Goal: Task Accomplishment & Management: Complete application form

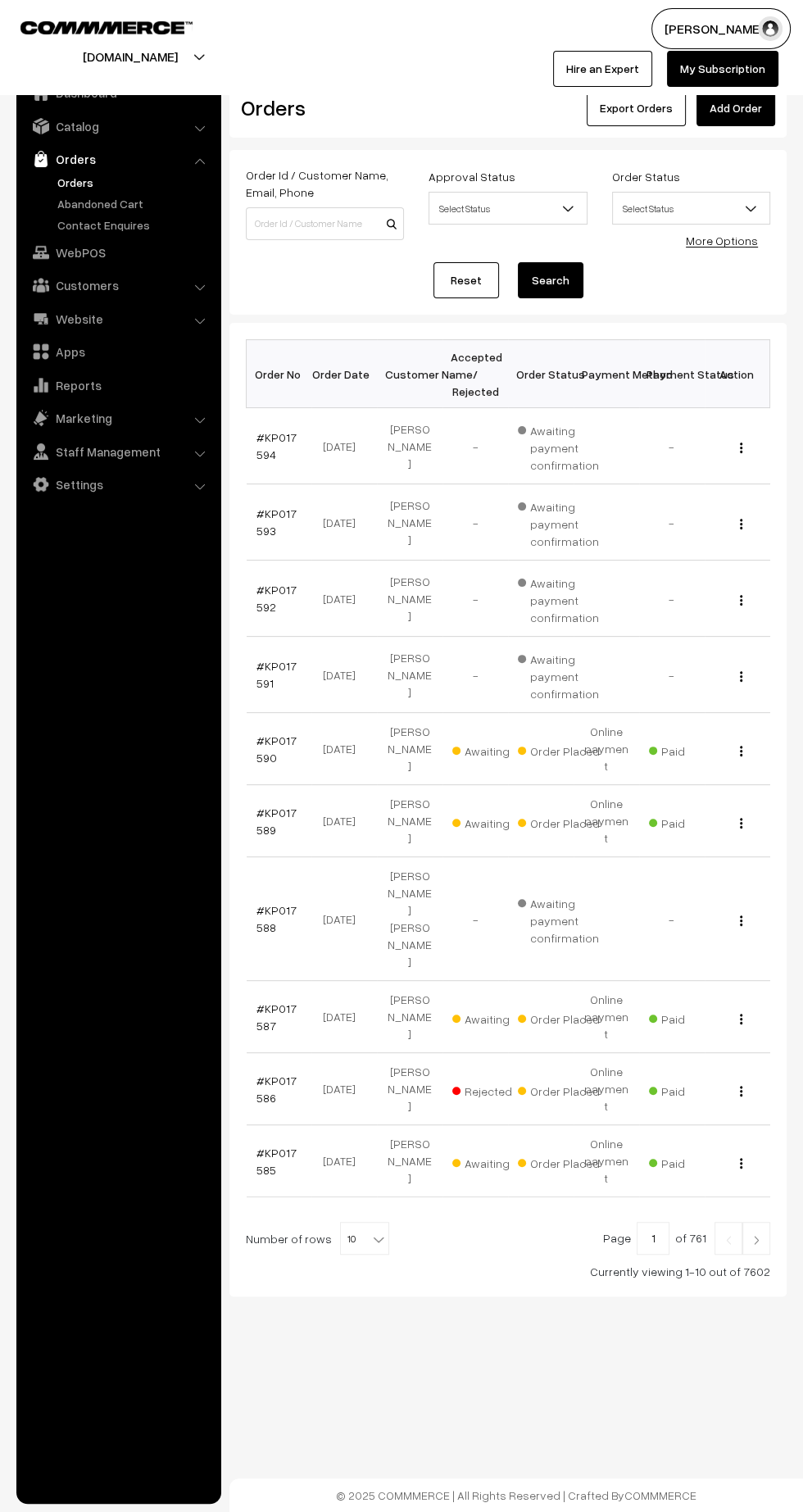
click at [261, 528] on link "#KP017593" at bounding box center [277, 522] width 40 height 31
click at [265, 1002] on link "#KP017587" at bounding box center [277, 1017] width 40 height 31
click at [750, 106] on link "Add Order" at bounding box center [736, 108] width 79 height 36
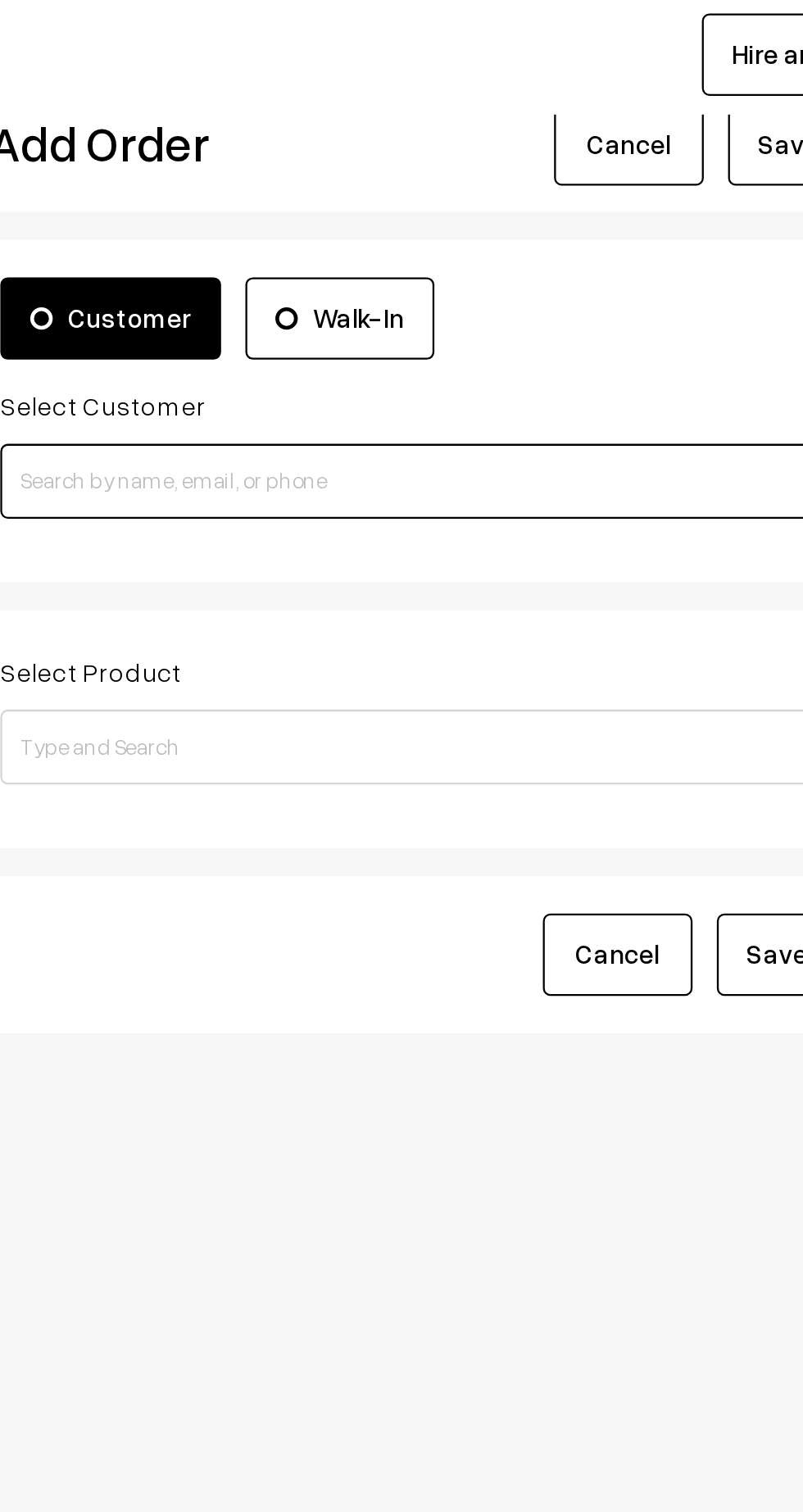
click at [474, 257] on input at bounding box center [453, 256] width 414 height 33
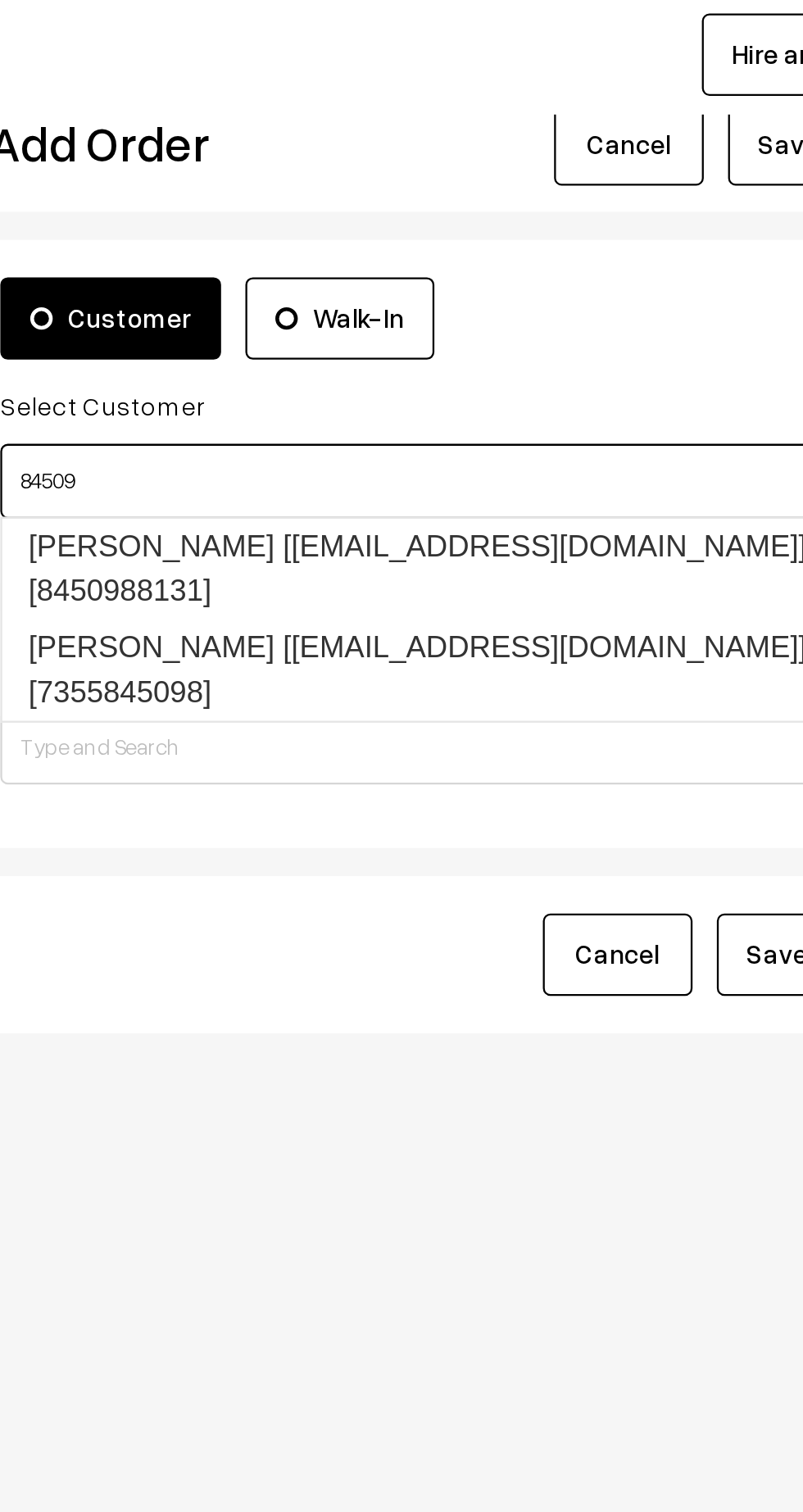
type input "84509"
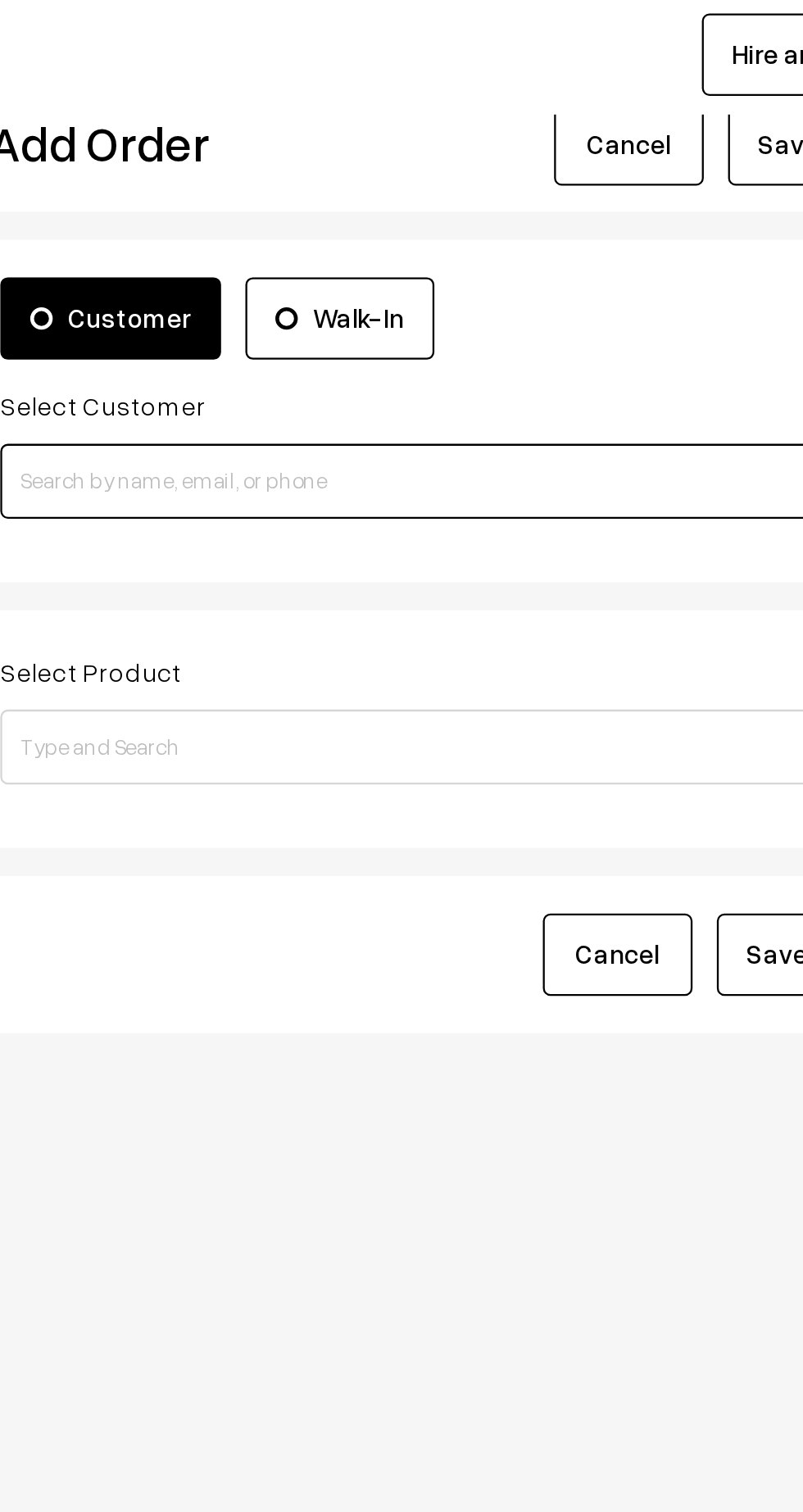
click at [498, 251] on input at bounding box center [453, 256] width 414 height 33
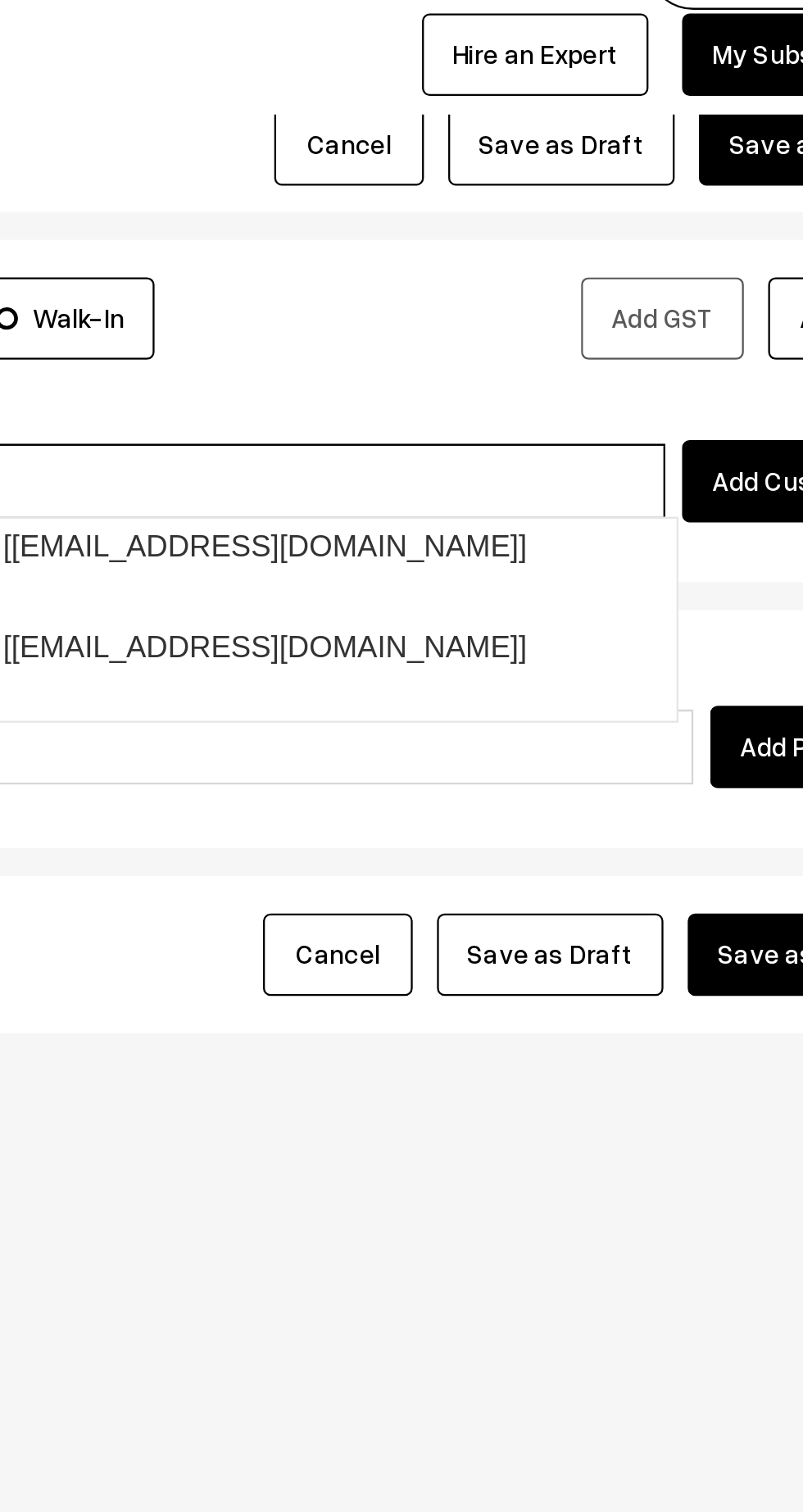
type input "84509"
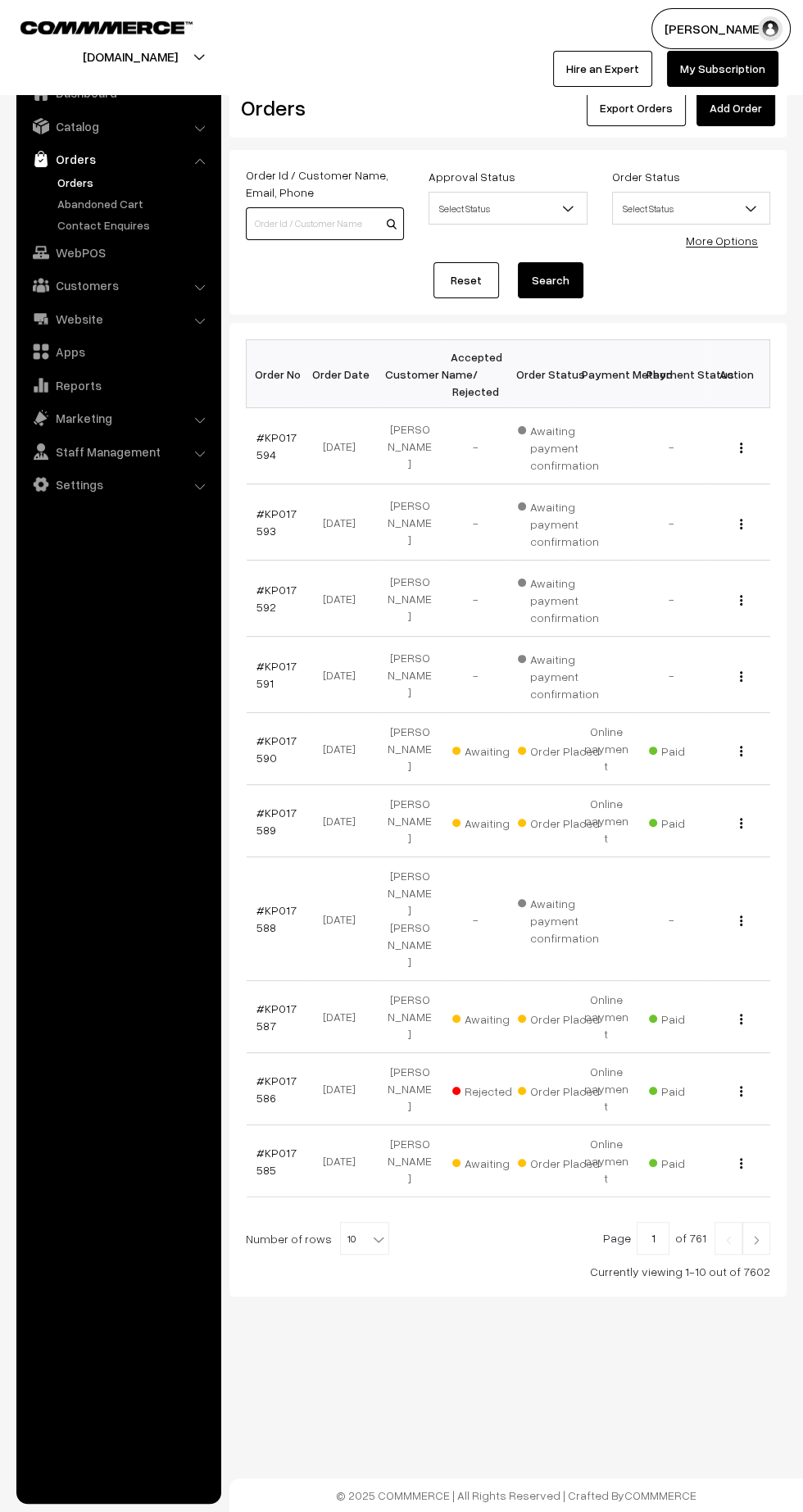
click at [316, 223] on input at bounding box center [325, 223] width 158 height 33
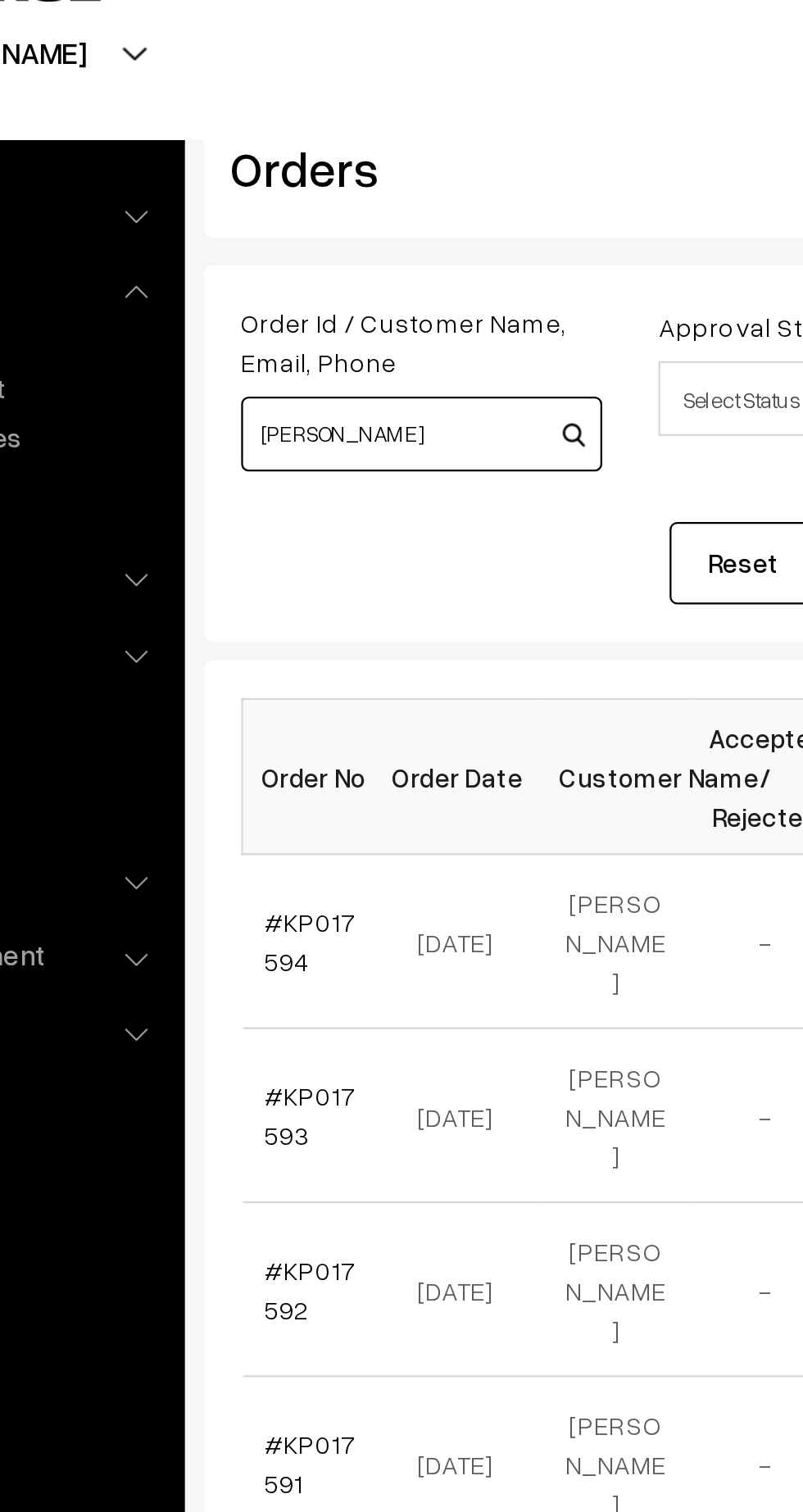
type input "Mohd amjad"
click at [518, 262] on button "Search" at bounding box center [550, 280] width 66 height 36
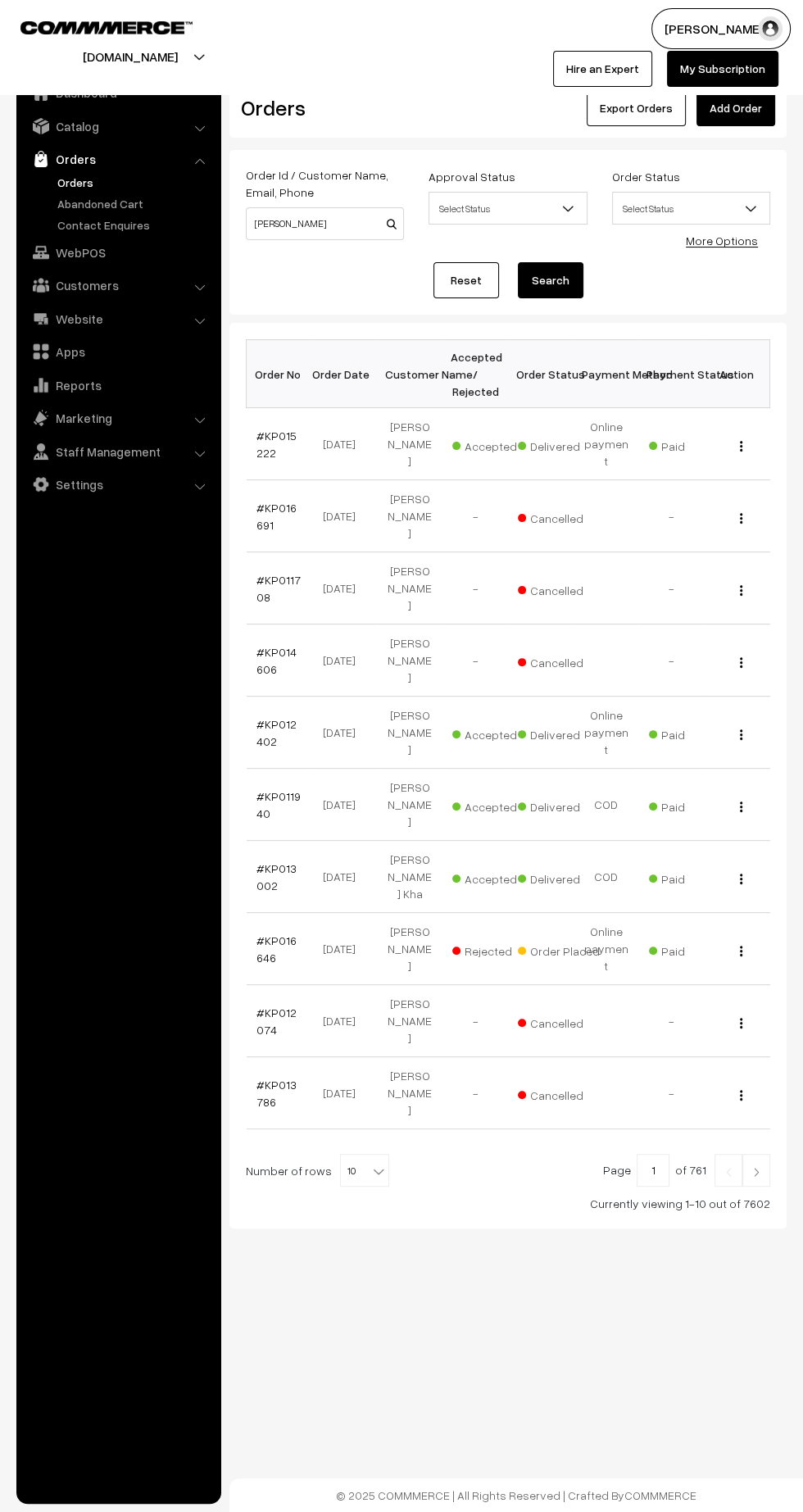
click at [281, 429] on link "#KP015222" at bounding box center [277, 444] width 40 height 31
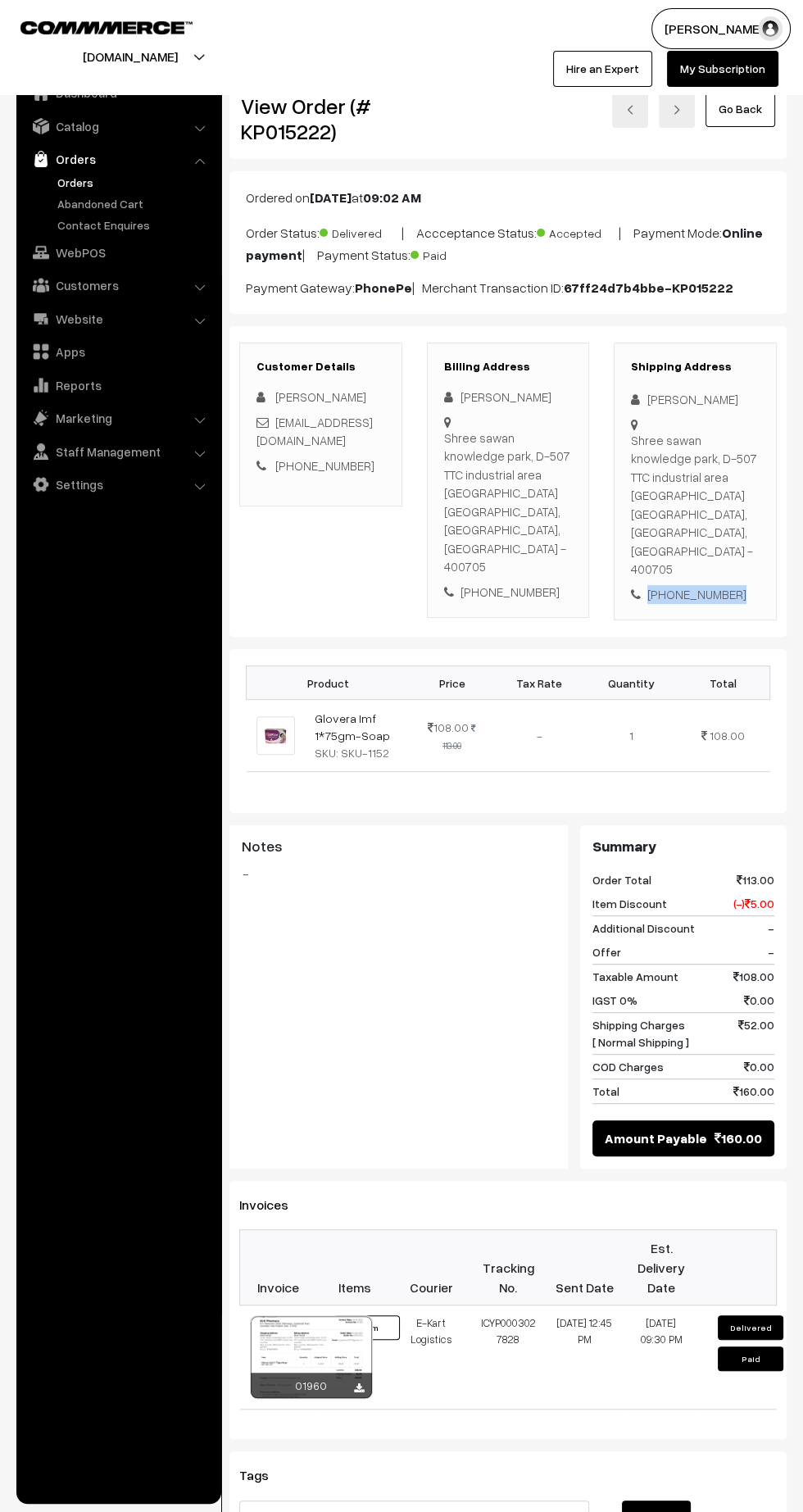
click at [717, 585] on div "[PHONE_NUMBER]" at bounding box center [695, 595] width 128 height 19
click at [745, 110] on link "Go Back" at bounding box center [740, 109] width 69 height 36
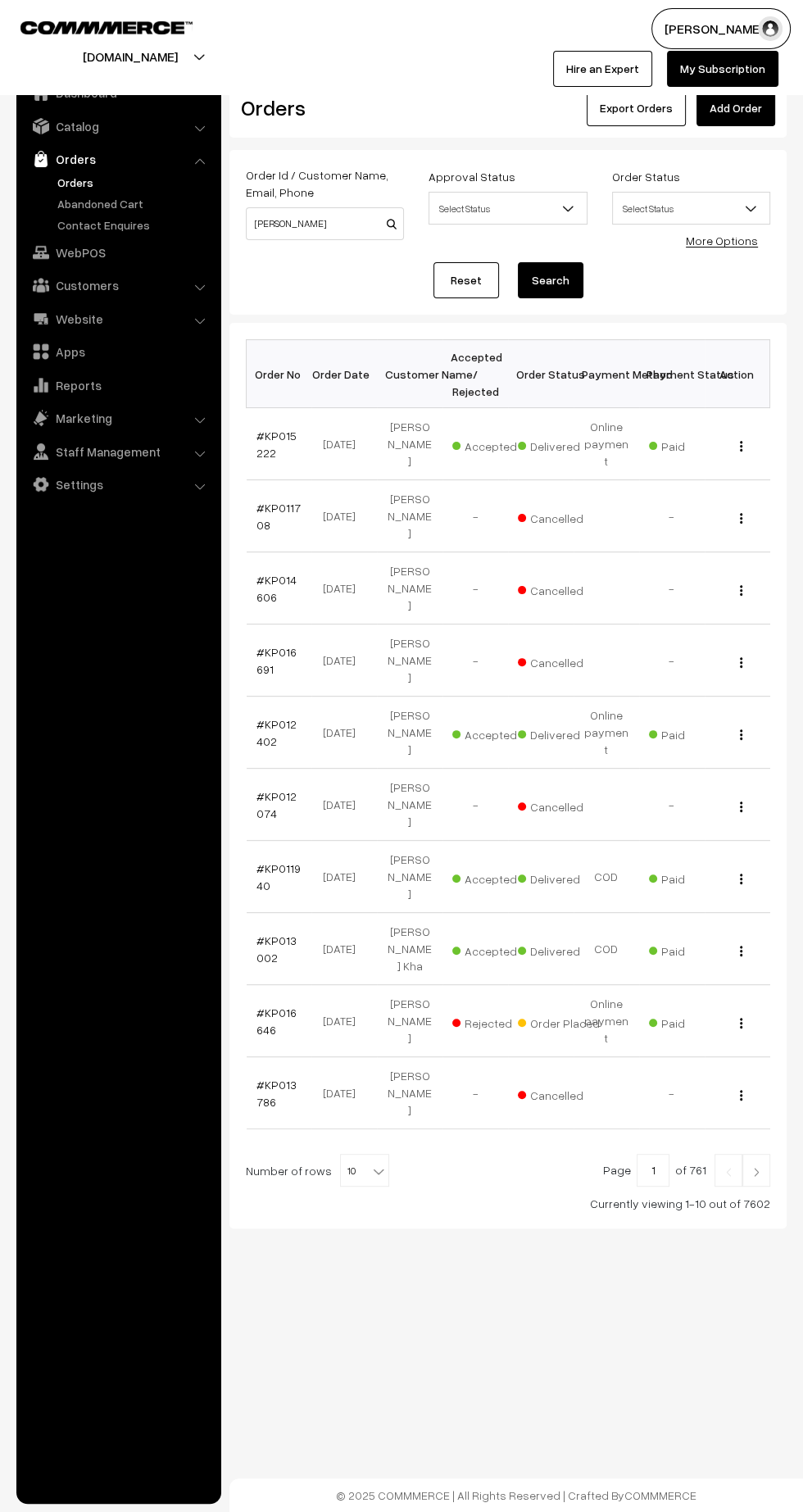
click at [745, 107] on link "Add Order" at bounding box center [736, 108] width 79 height 36
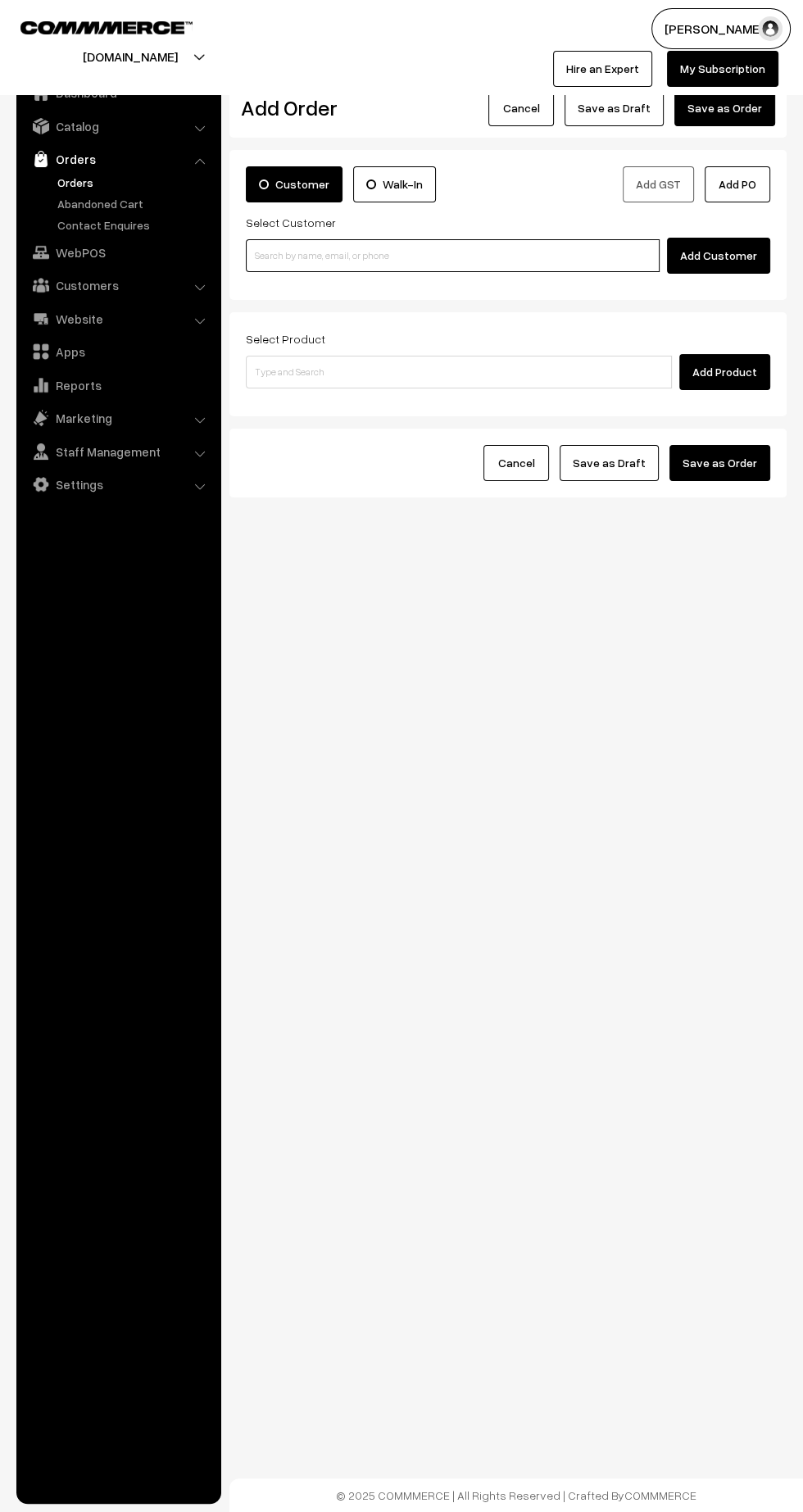
click at [504, 254] on input at bounding box center [453, 256] width 414 height 33
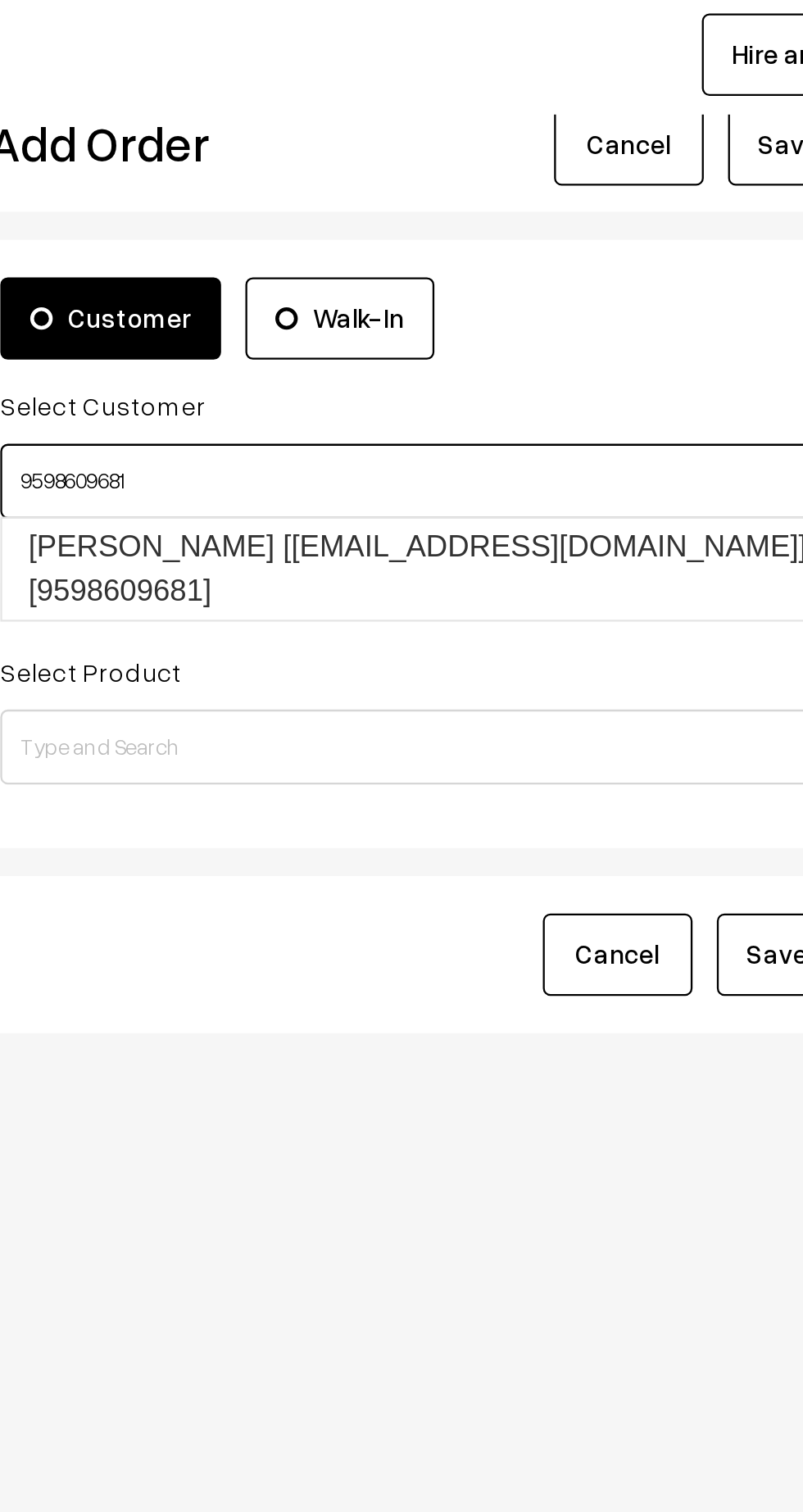
click at [465, 287] on link "[PERSON_NAME] [[EMAIL_ADDRESS][DOMAIN_NAME]] [9598609681]" at bounding box center [456, 294] width 418 height 45
type input "9598609681"
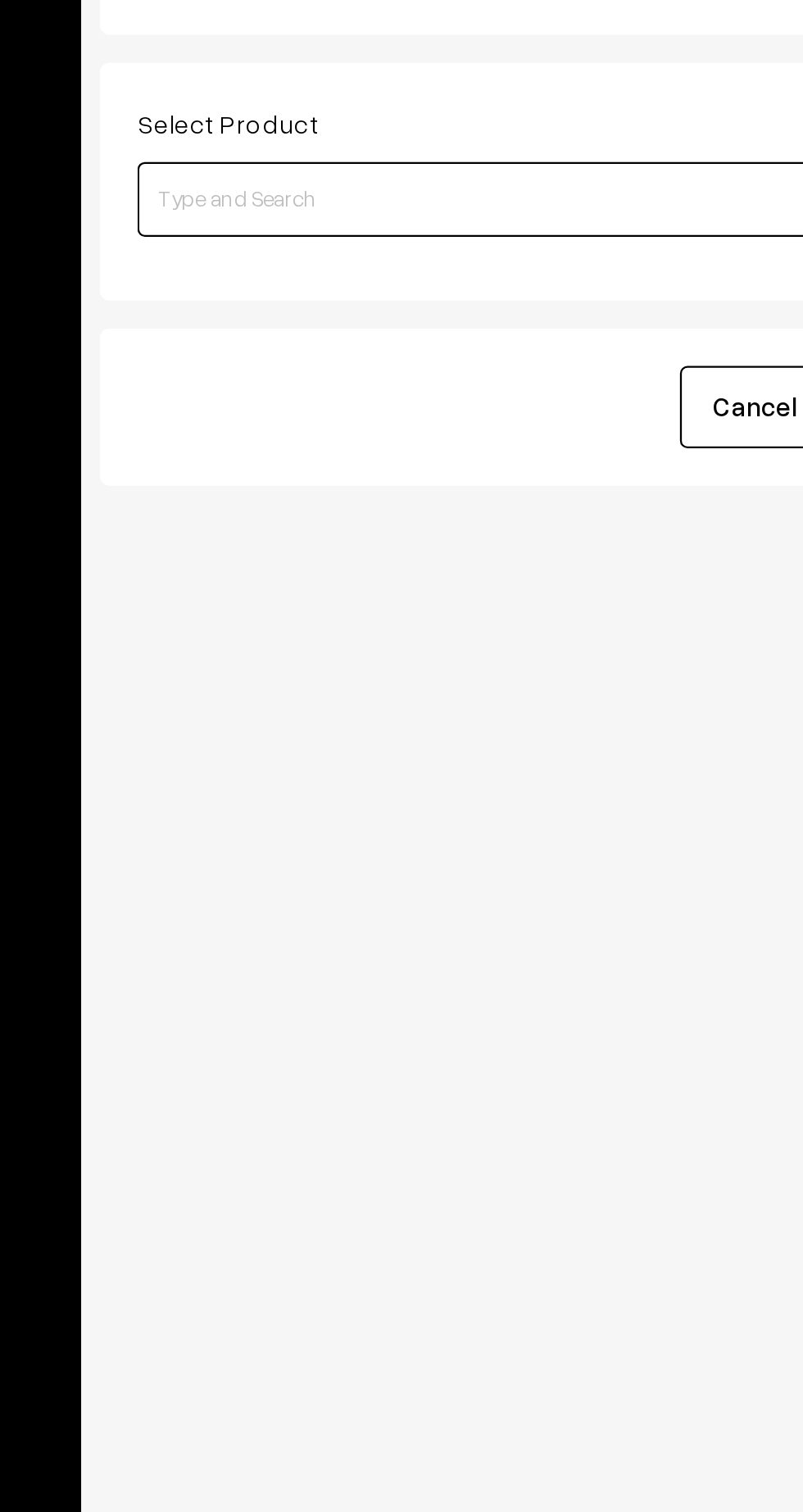
click at [421, 638] on input at bounding box center [459, 654] width 427 height 33
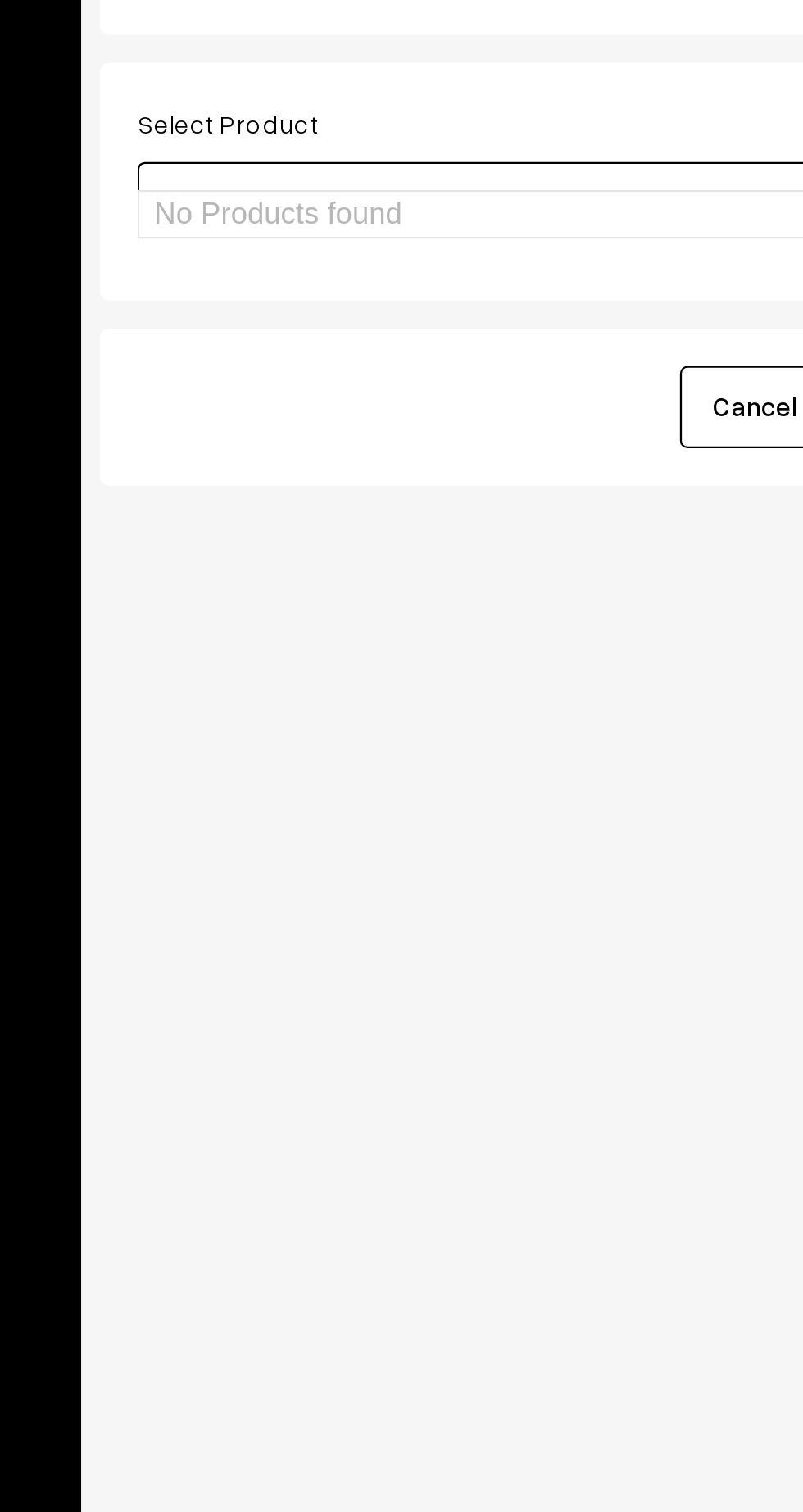
type input "[PERSON_NAME]"
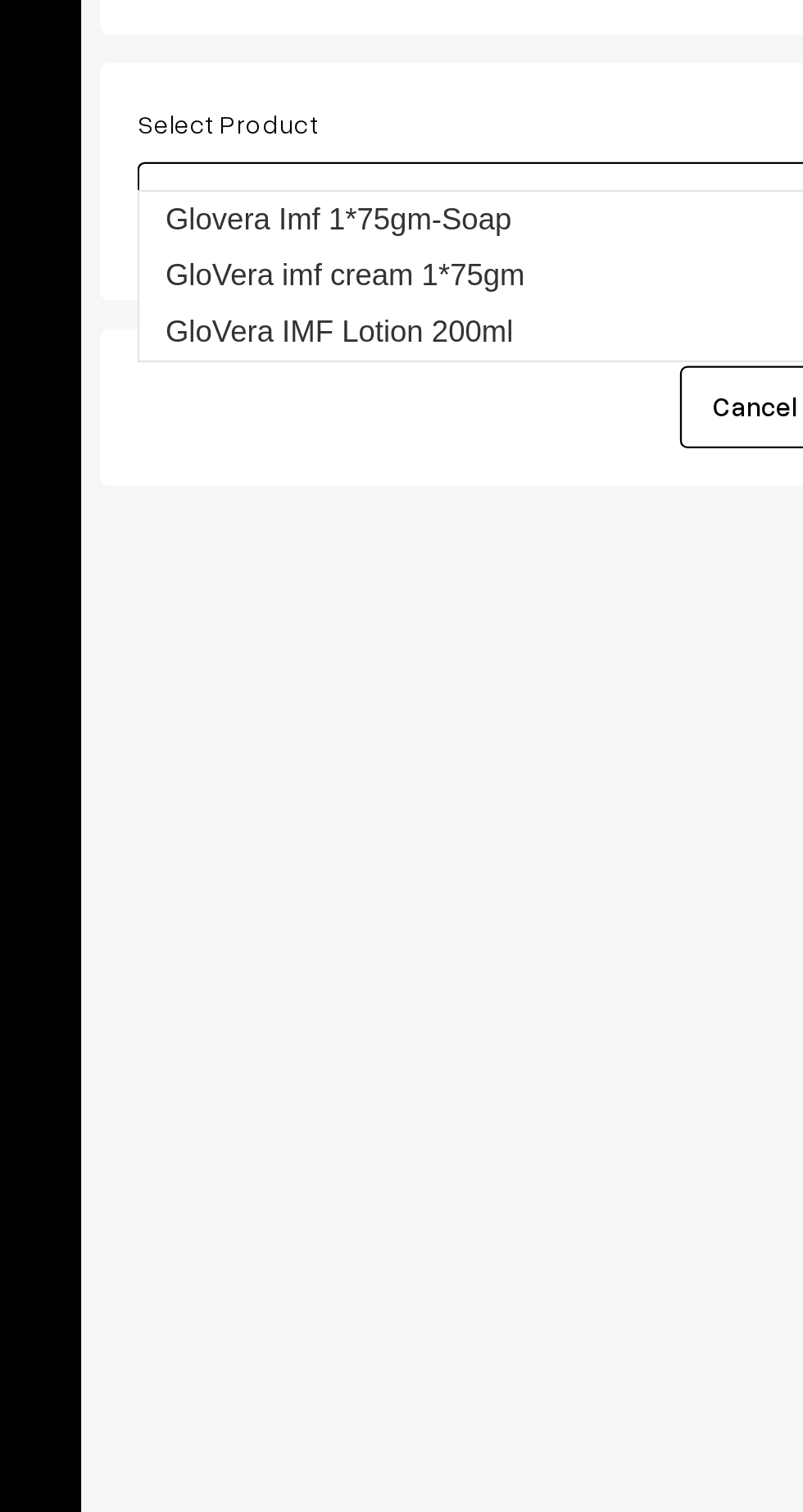
click at [459, 659] on link "Glovera Imf 1*75gm-Soap" at bounding box center [461, 663] width 428 height 25
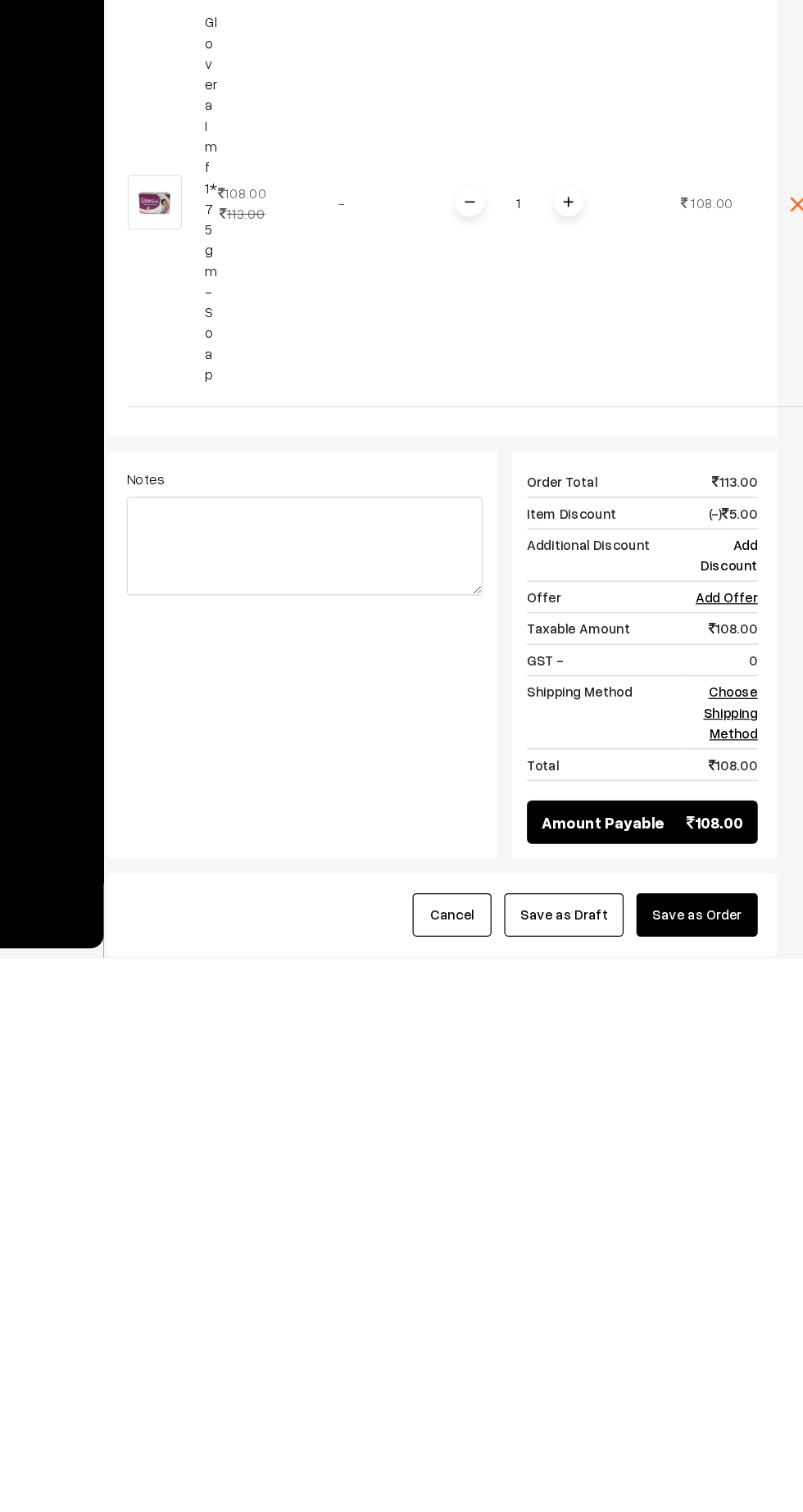
scroll to position [110, 0]
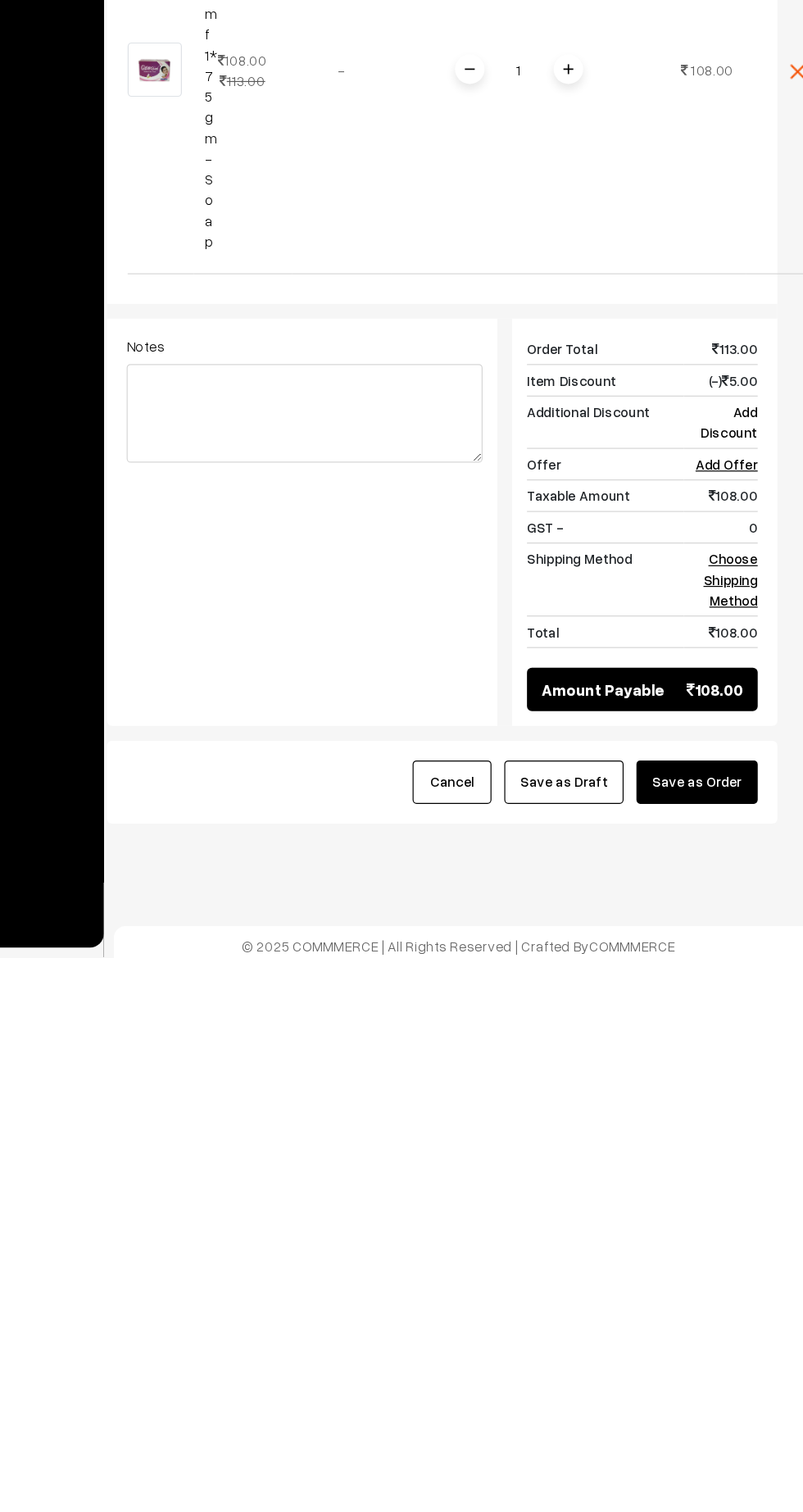
click at [753, 1189] on link "Choose Shipping Method" at bounding box center [741, 1197] width 45 height 48
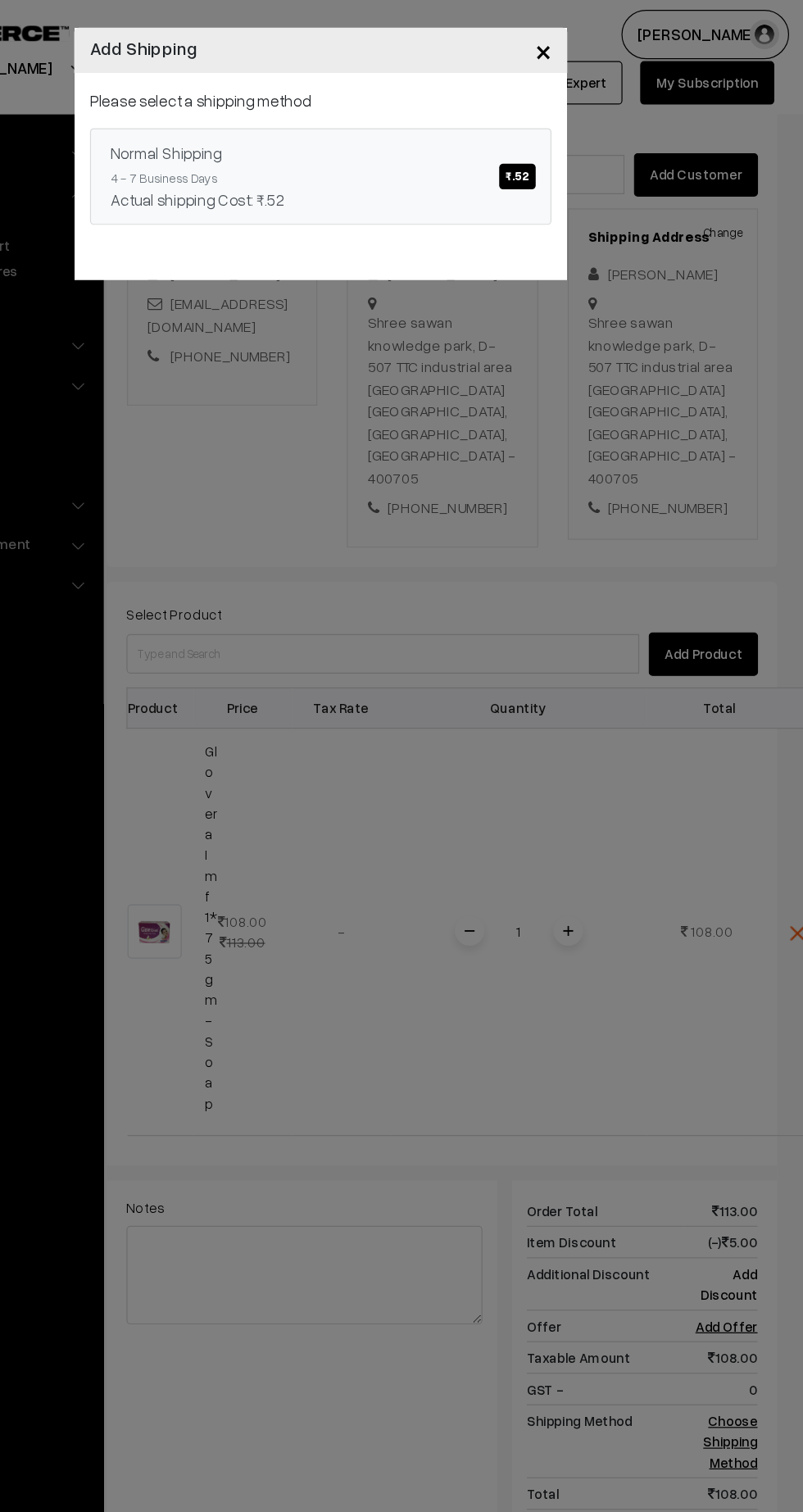
click at [495, 158] on div "Actual shipping Cost: ₹.52" at bounding box center [401, 166] width 349 height 20
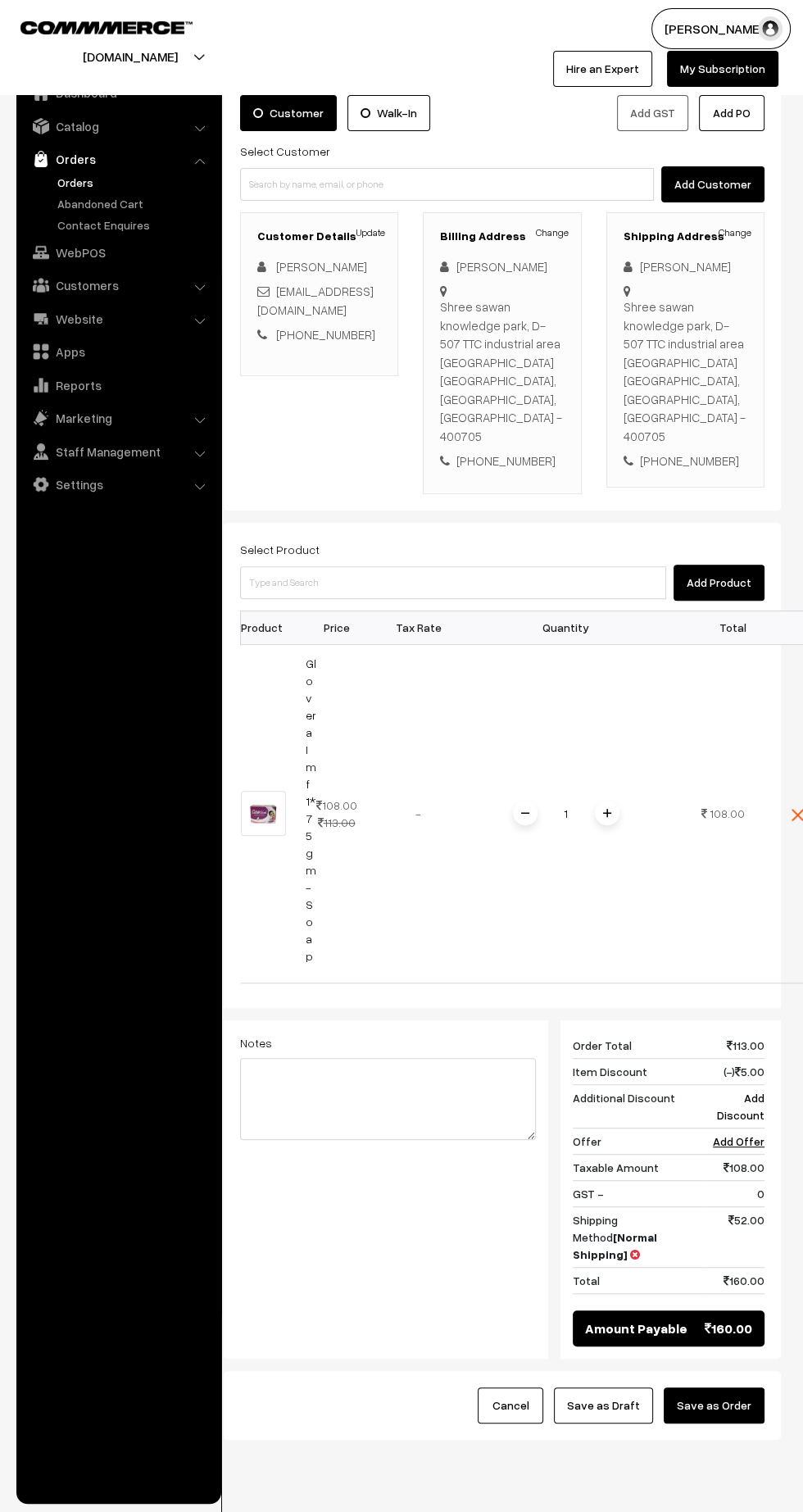
scroll to position [73, 0]
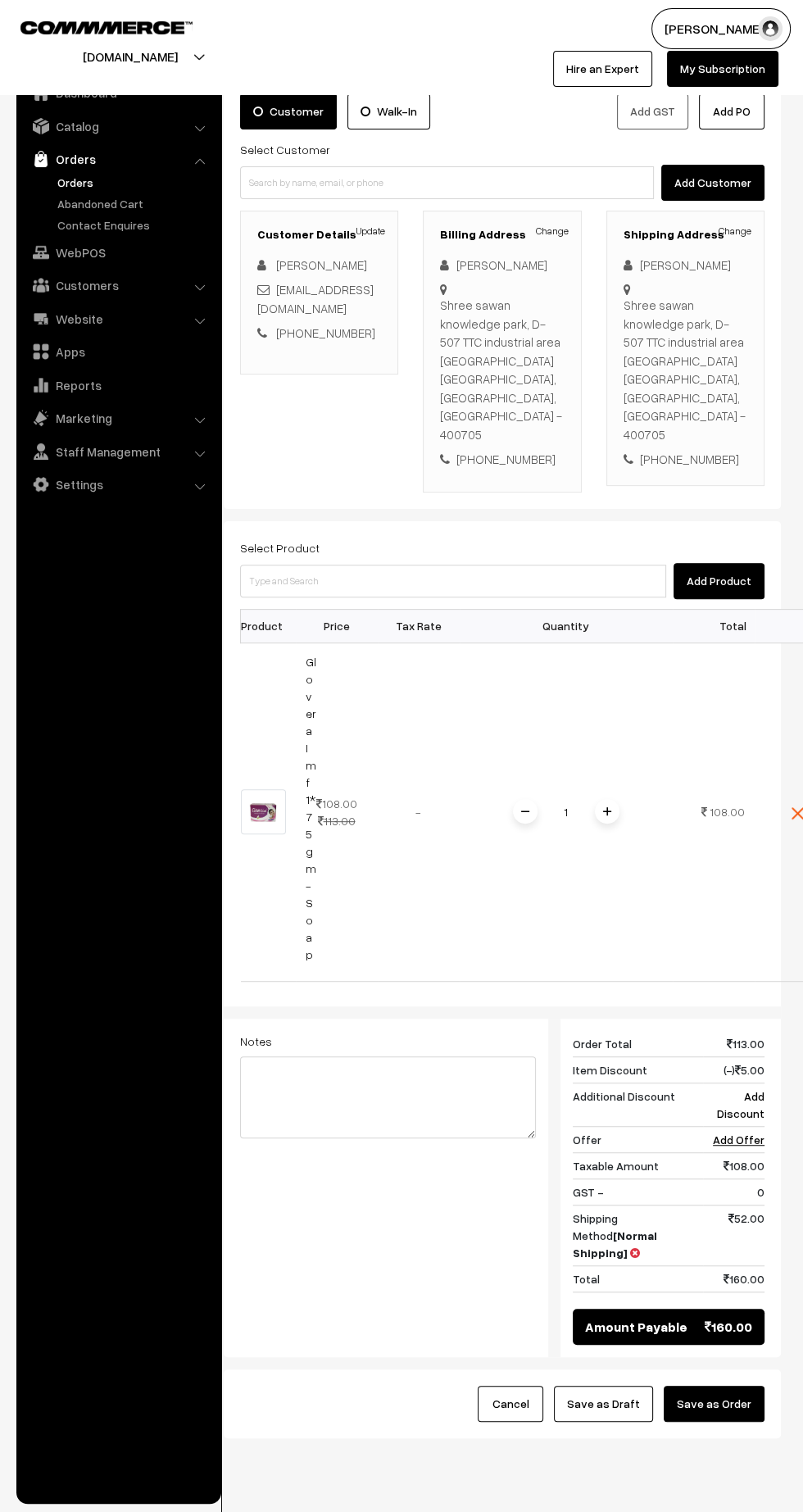
click at [480, 663] on td "1" at bounding box center [566, 812] width 213 height 338
click at [742, 1386] on button "Save as Order" at bounding box center [715, 1404] width 101 height 36
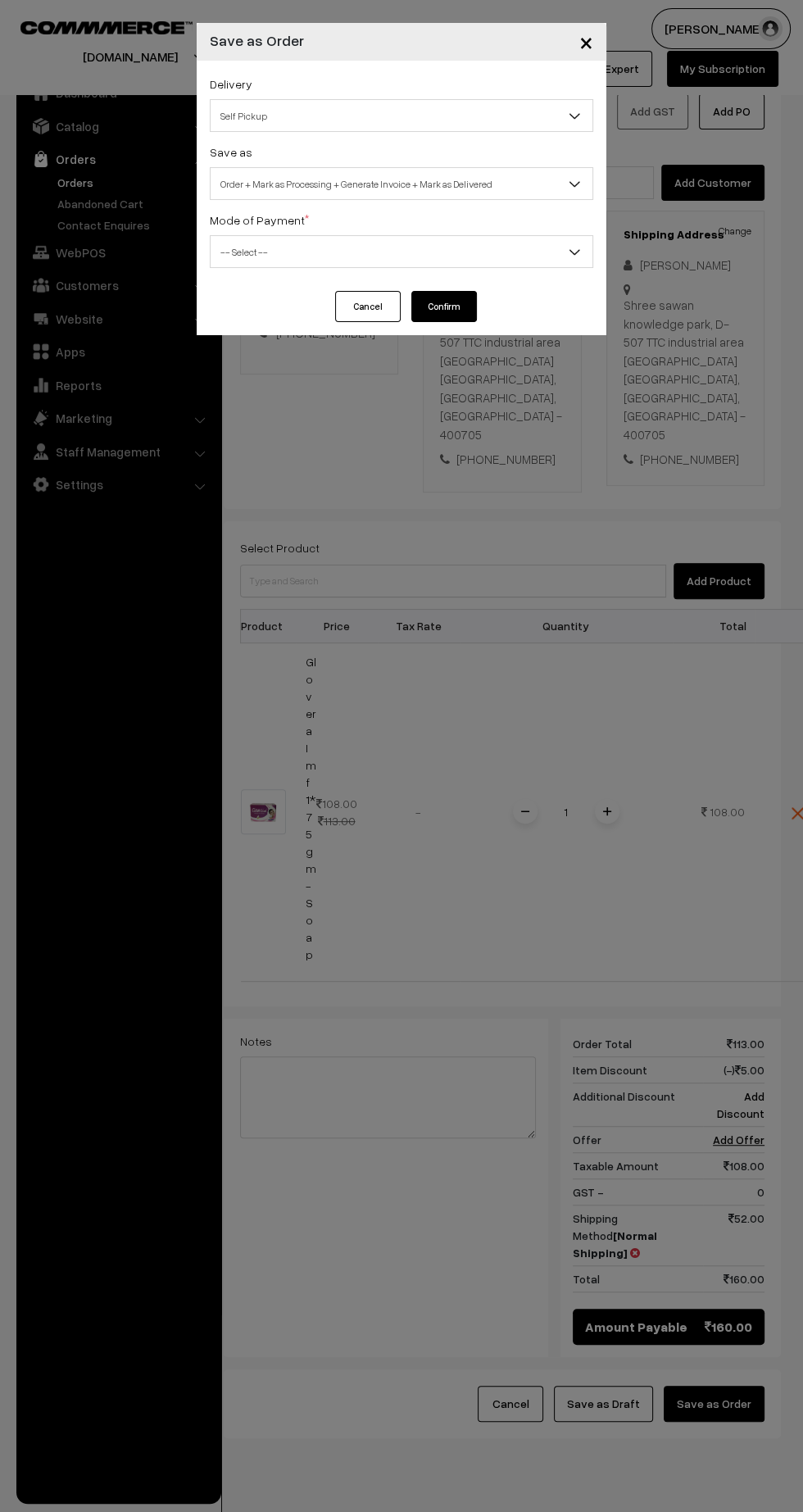
click at [504, 123] on span "Self Pickup" at bounding box center [402, 116] width 382 height 29
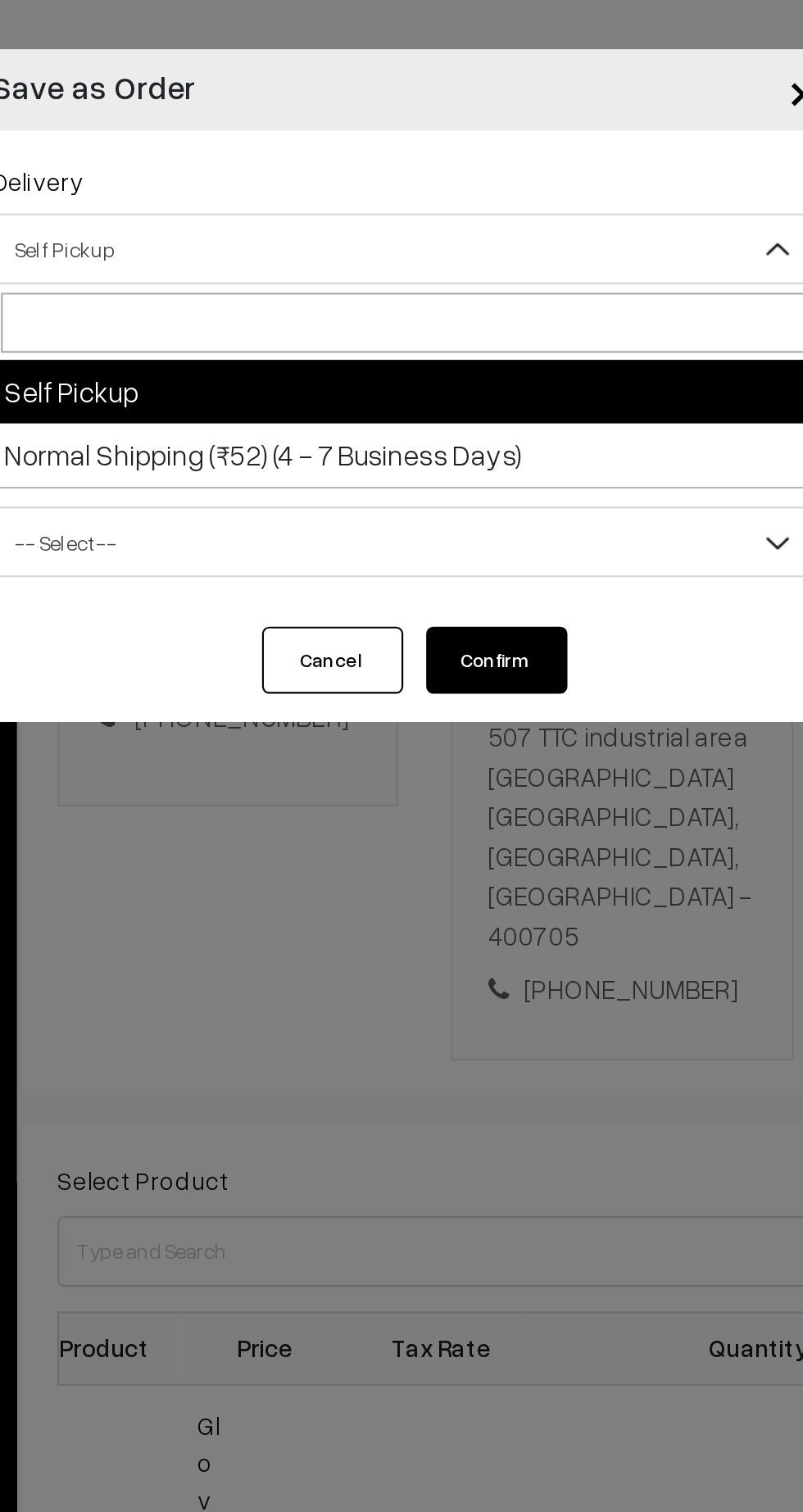
select select "NS3"
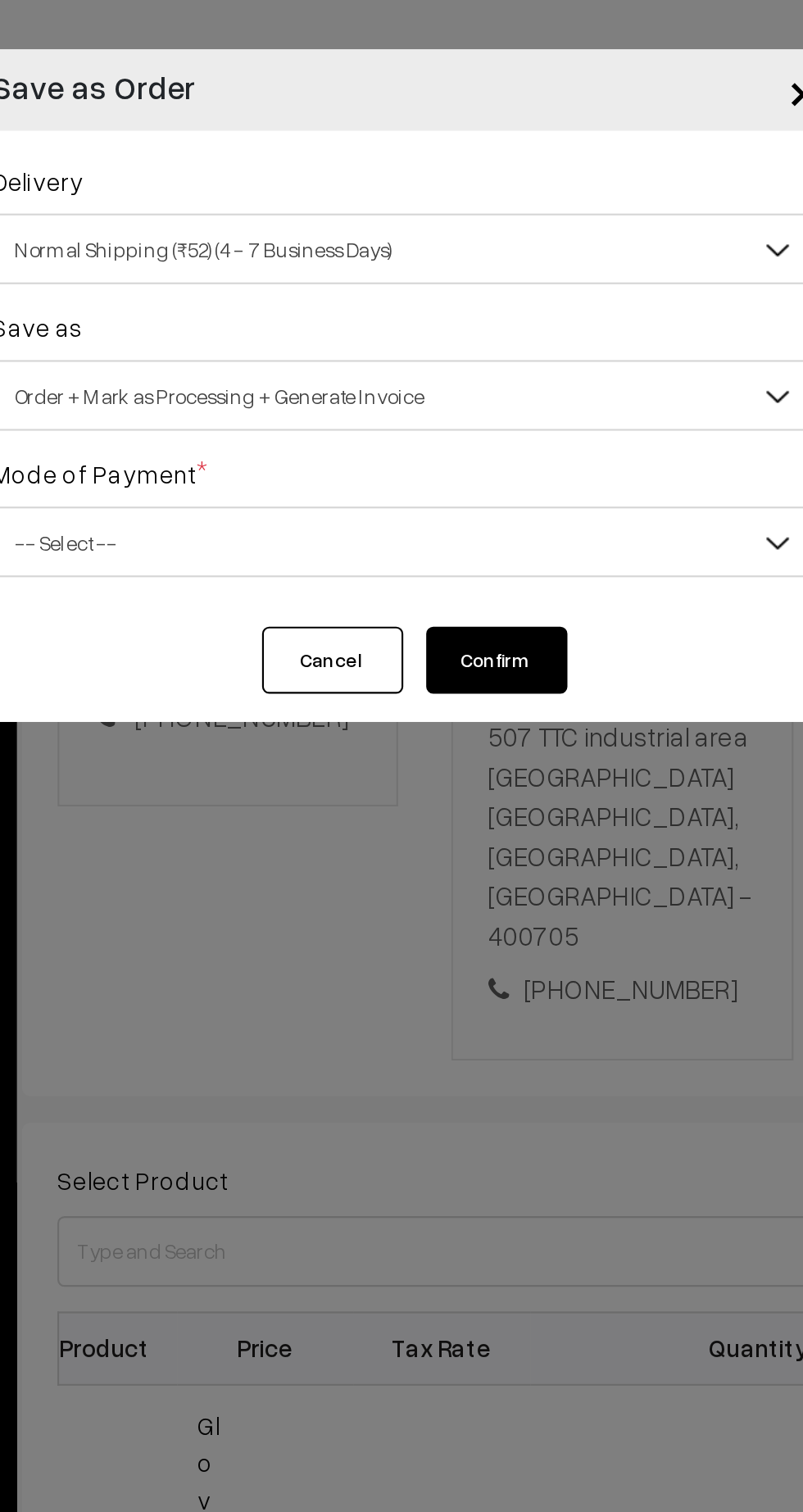
click at [460, 174] on span "Order + Mark as Processing + Generate Invoice" at bounding box center [402, 184] width 382 height 29
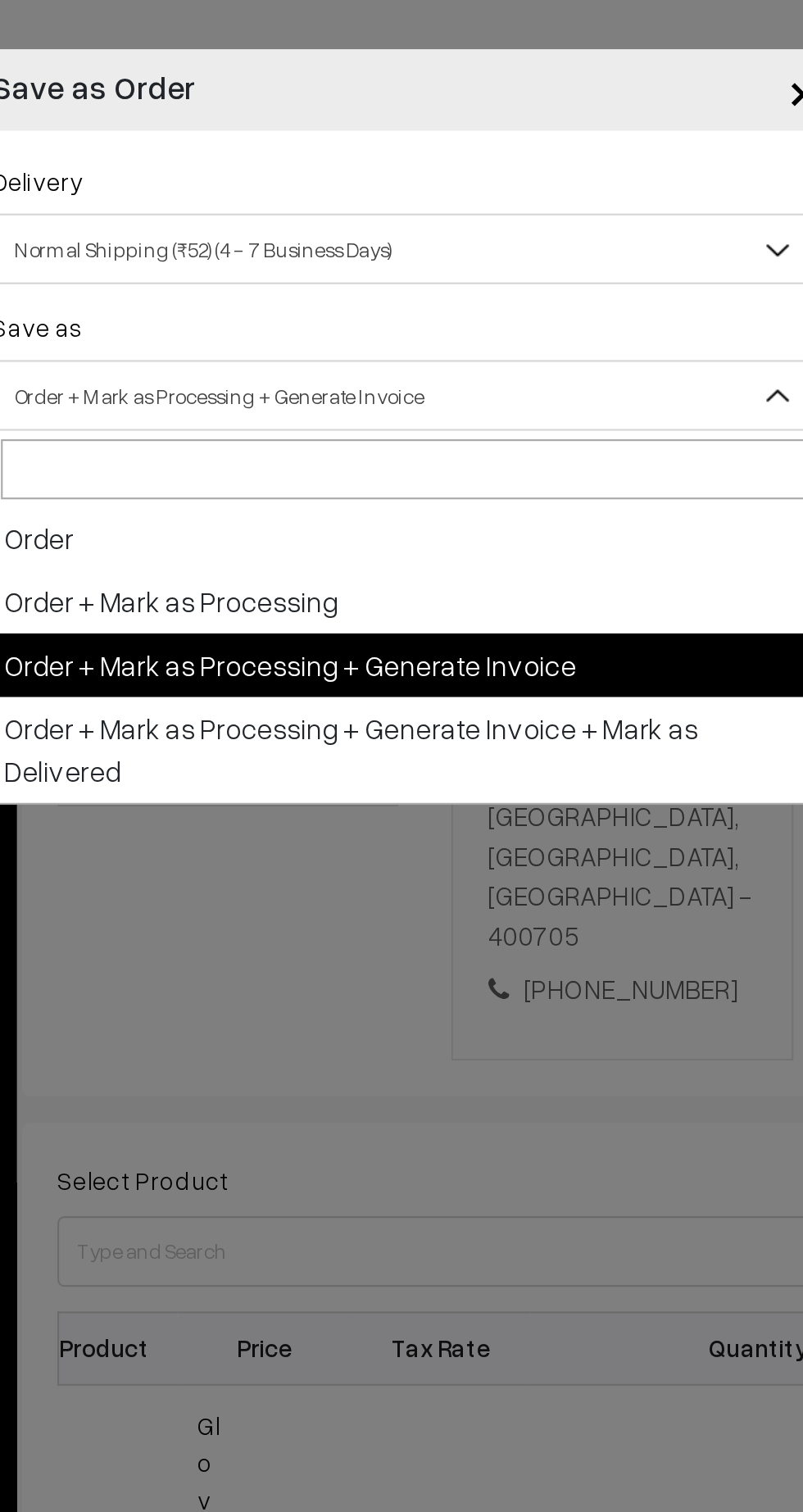
select select "1"
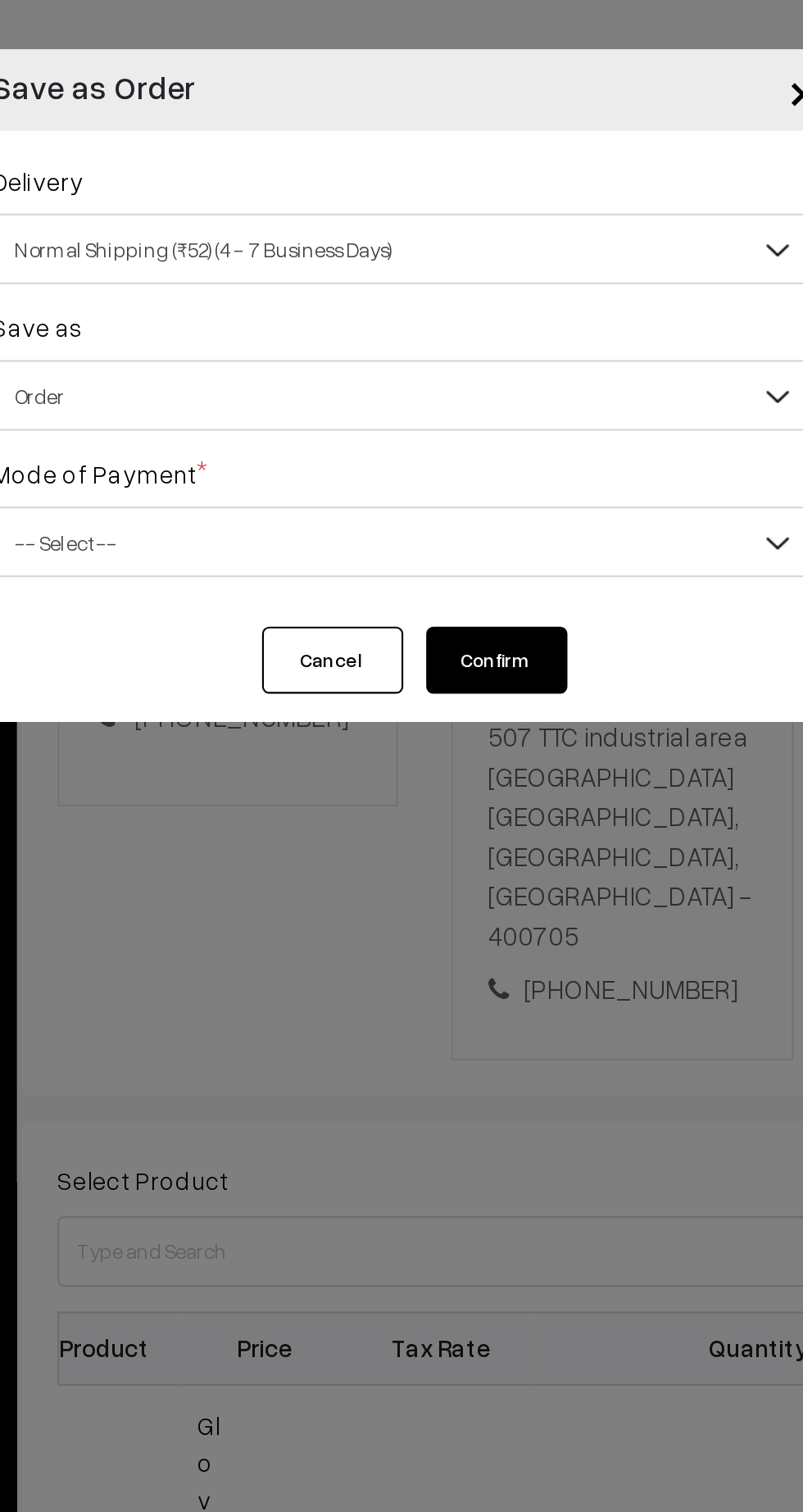
click at [486, 251] on span "-- Select --" at bounding box center [402, 252] width 382 height 29
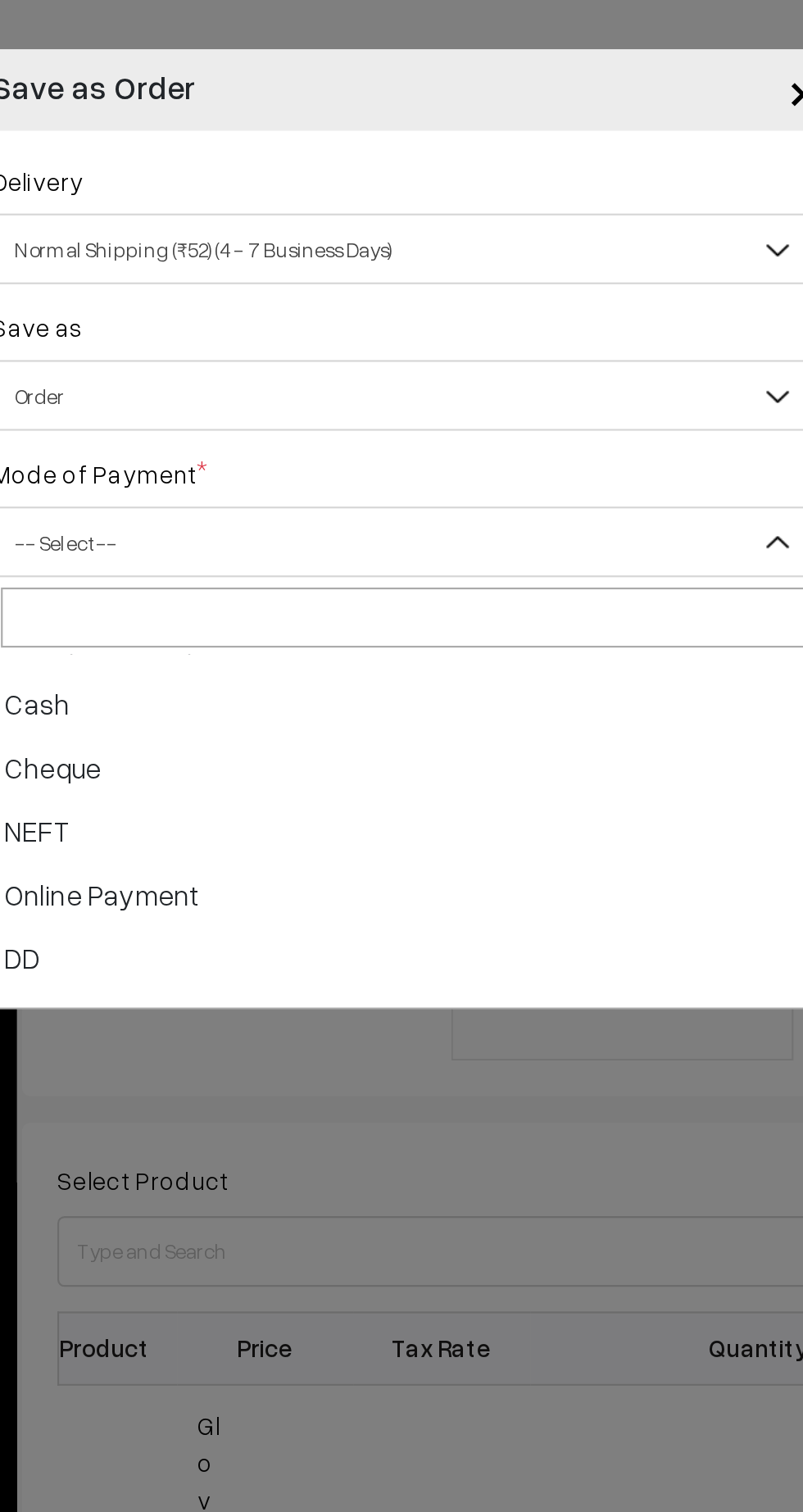
scroll to position [72, 0]
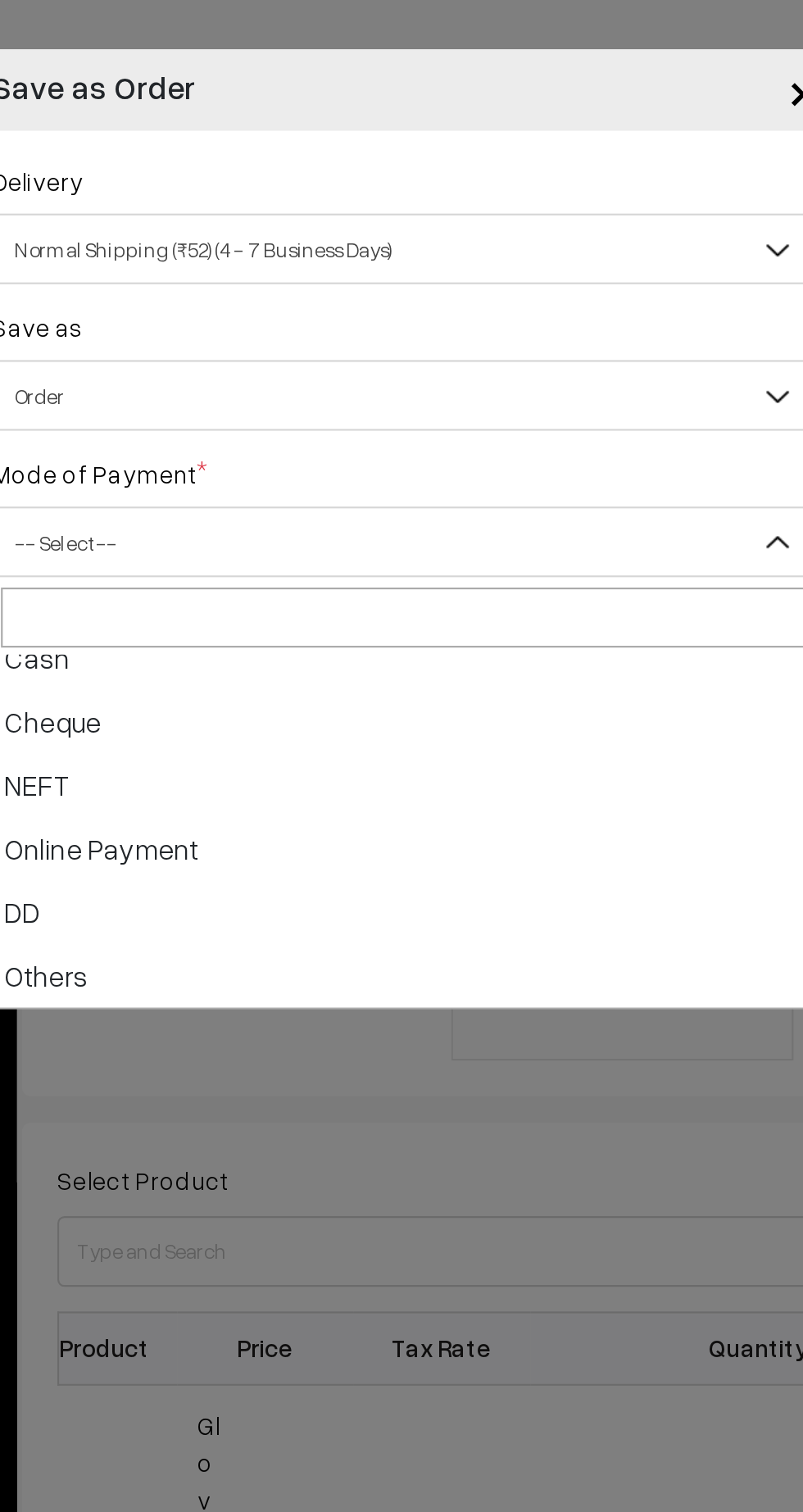
select select "5"
checkbox input "true"
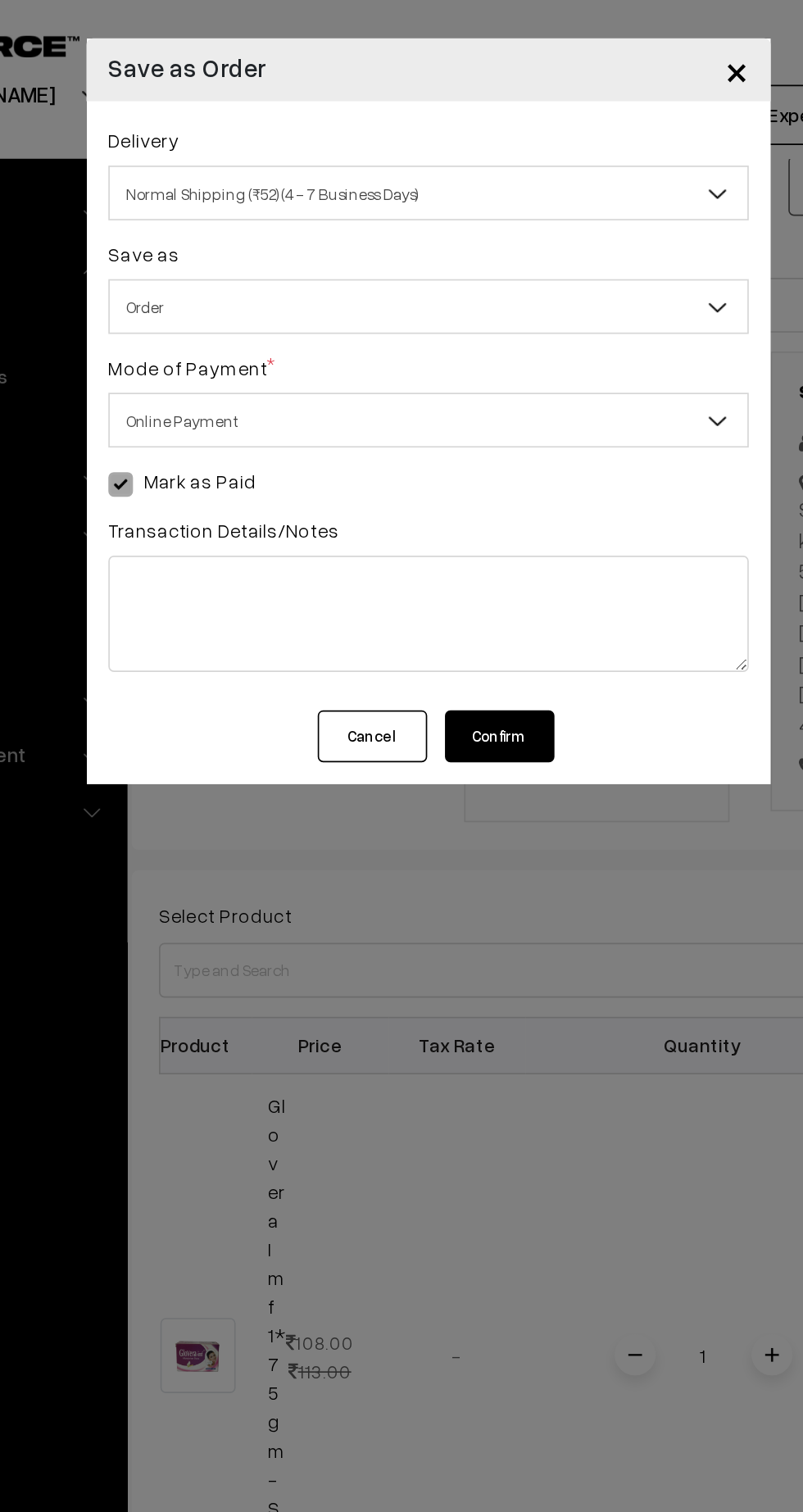
click at [460, 446] on button "Confirm" at bounding box center [444, 441] width 66 height 31
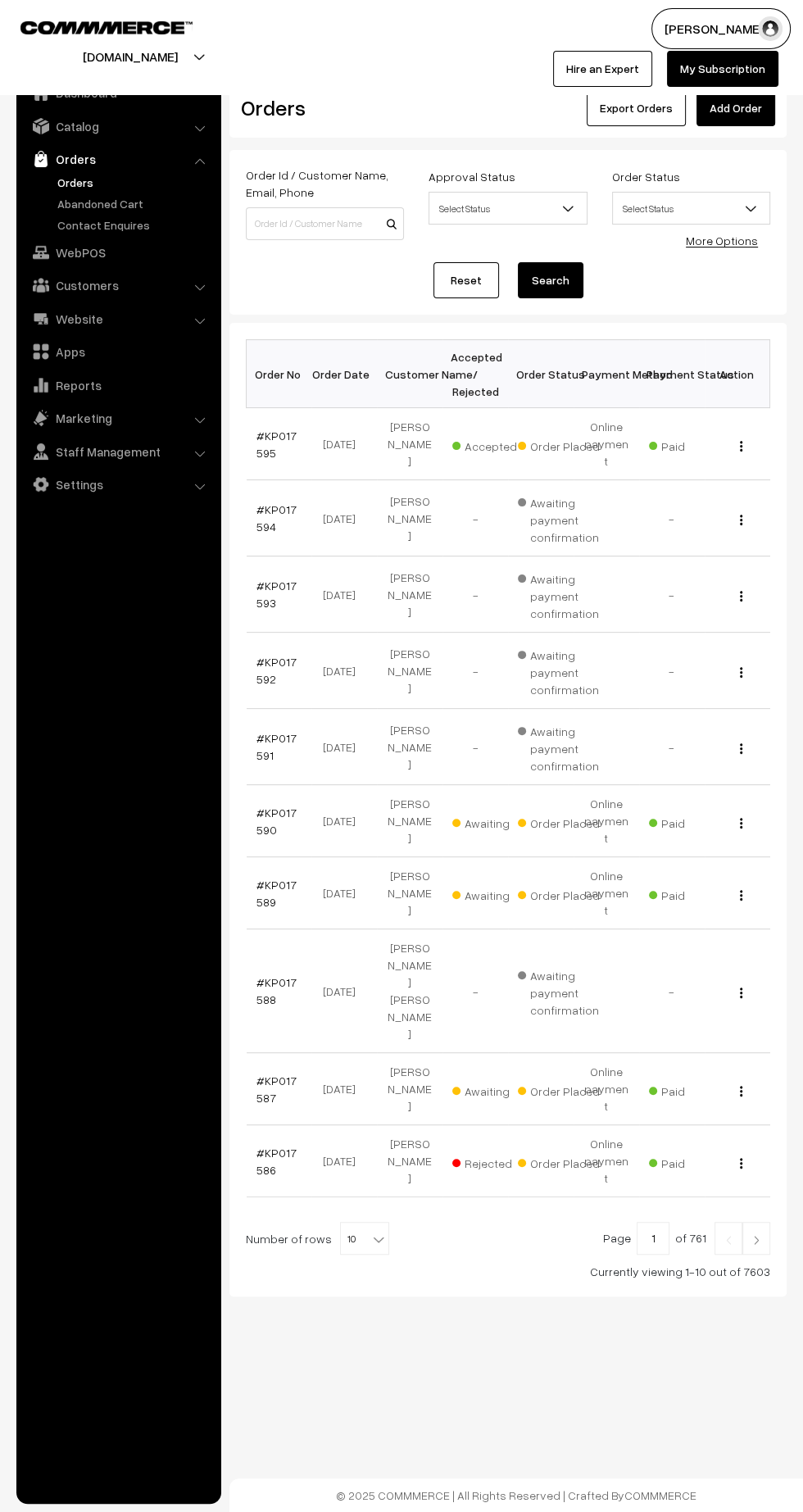
click at [123, 125] on link "Catalog" at bounding box center [118, 125] width 195 height 29
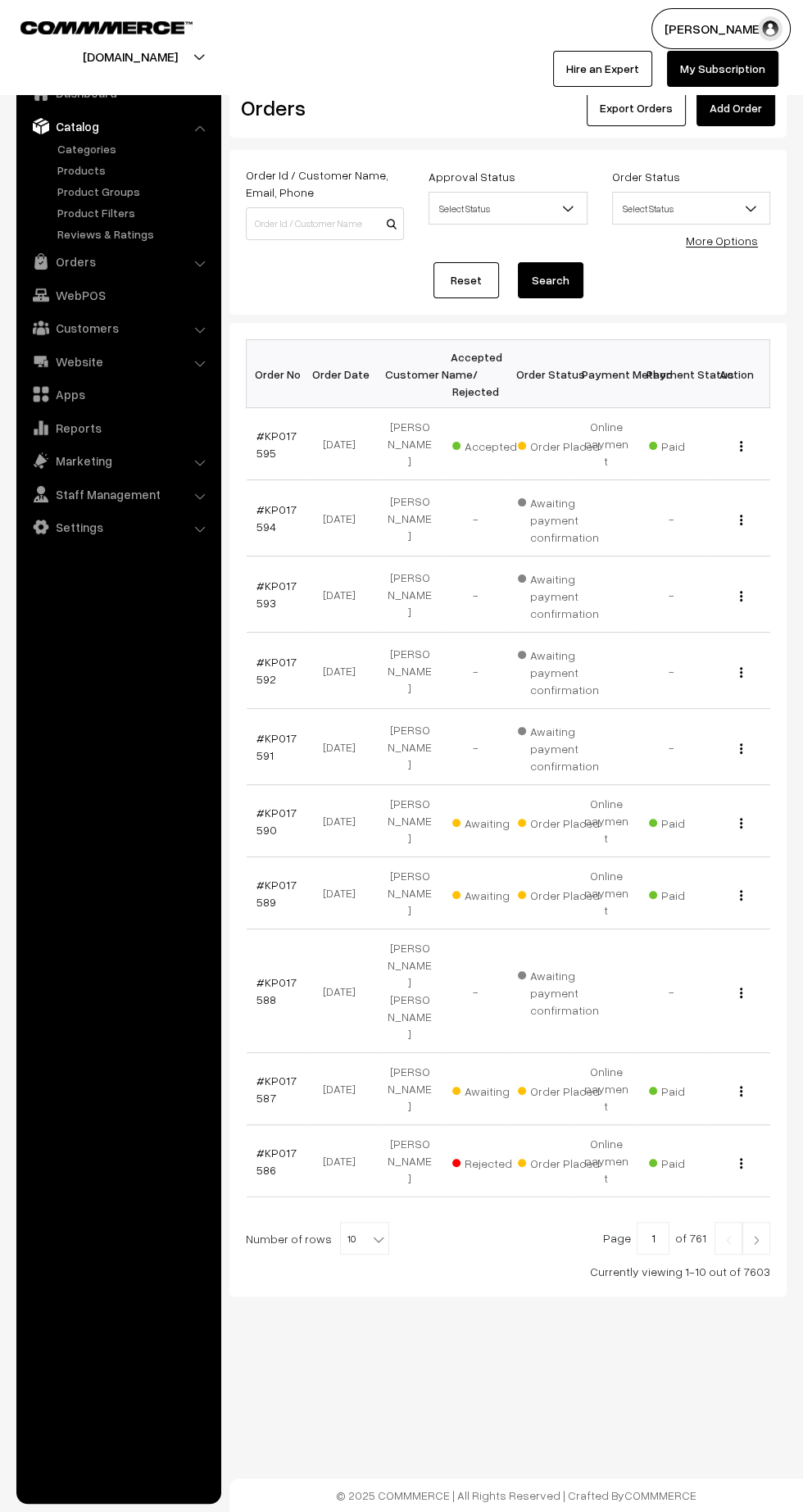
click at [112, 170] on link "Products" at bounding box center [134, 170] width 163 height 17
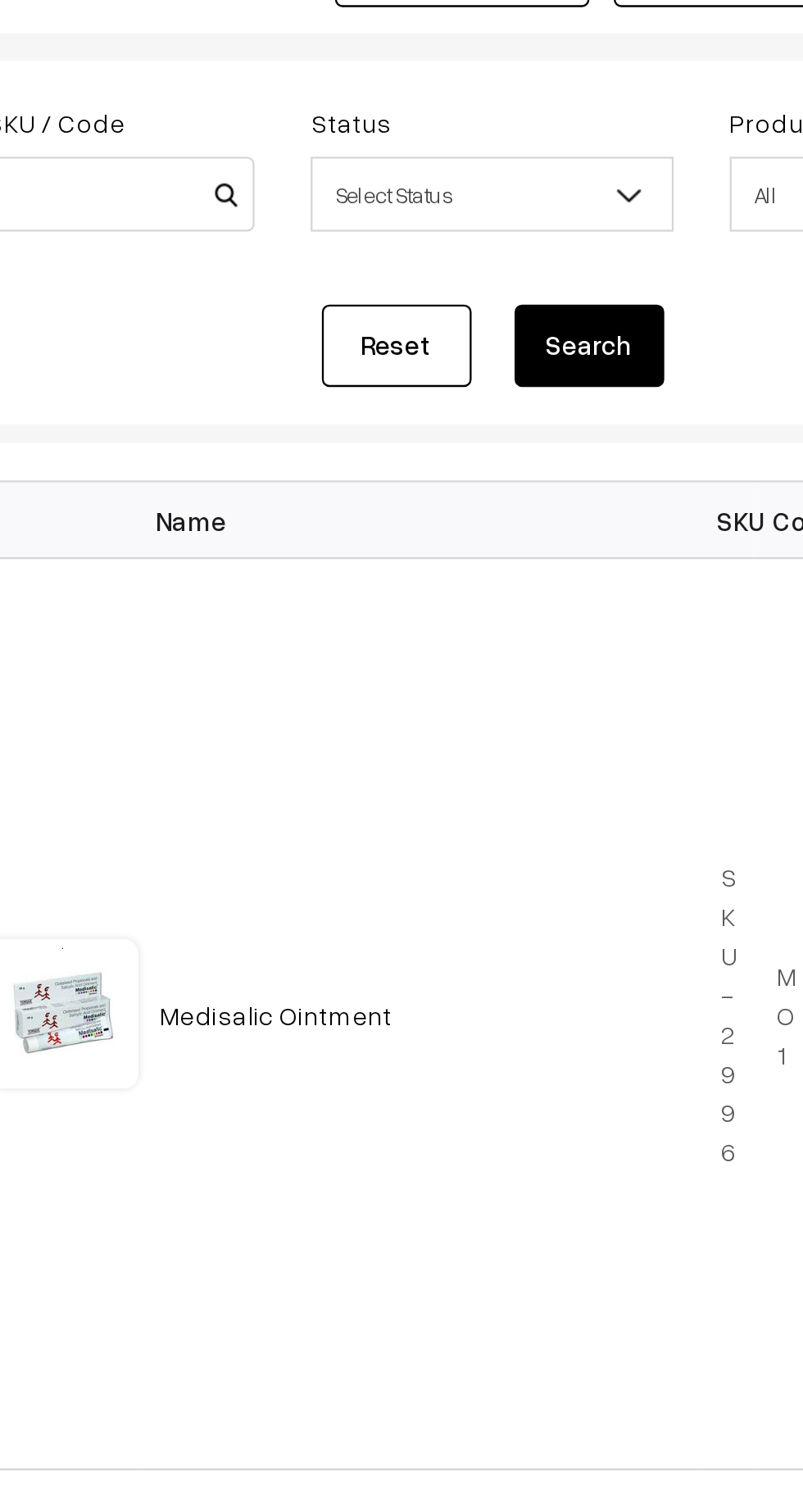
type input "Su mag"
click at [563, 270] on button "Search" at bounding box center [550, 275] width 66 height 36
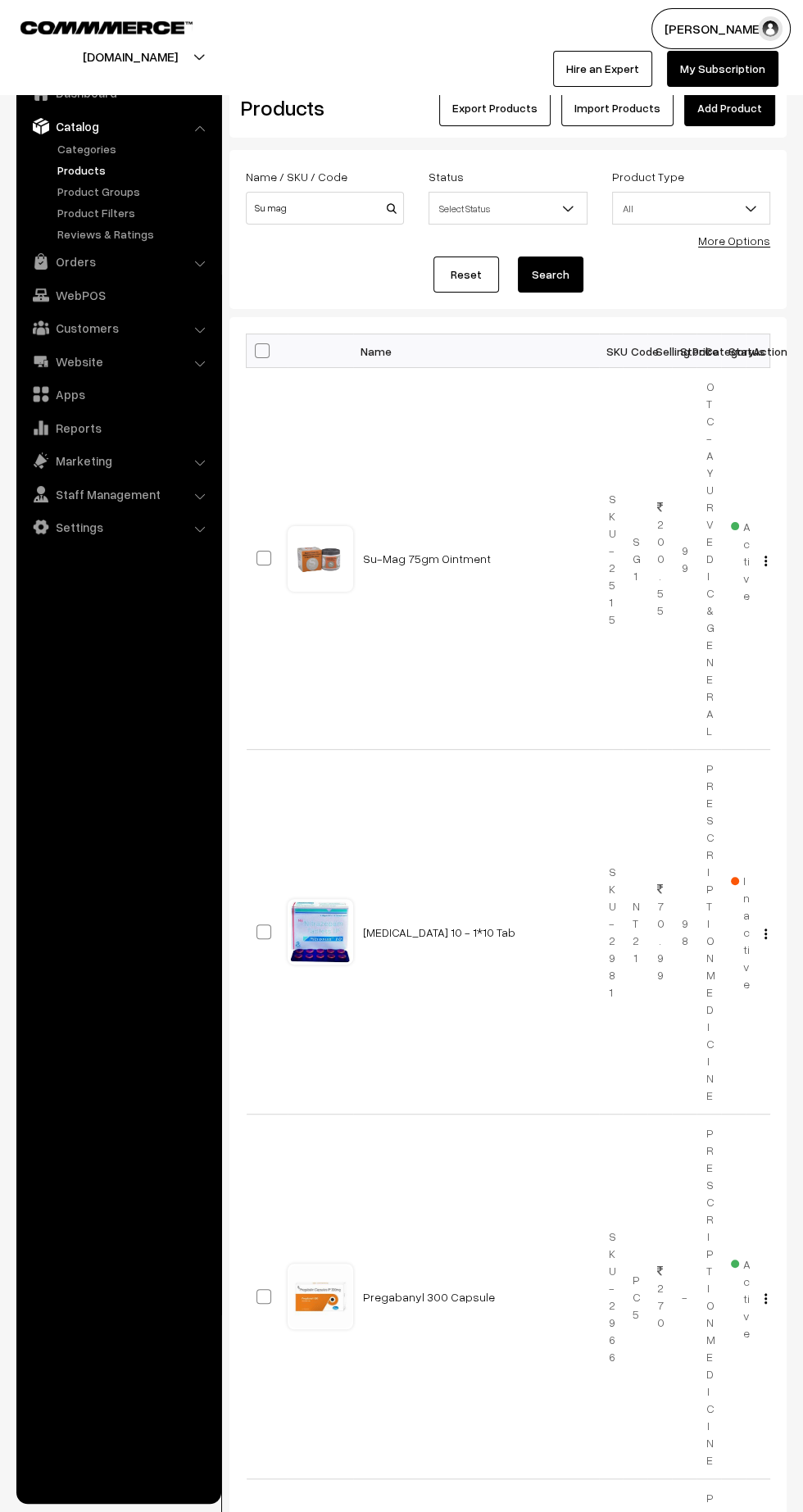
click at [418, 558] on link "Su-Mag 75gm Ointment" at bounding box center [427, 558] width 128 height 14
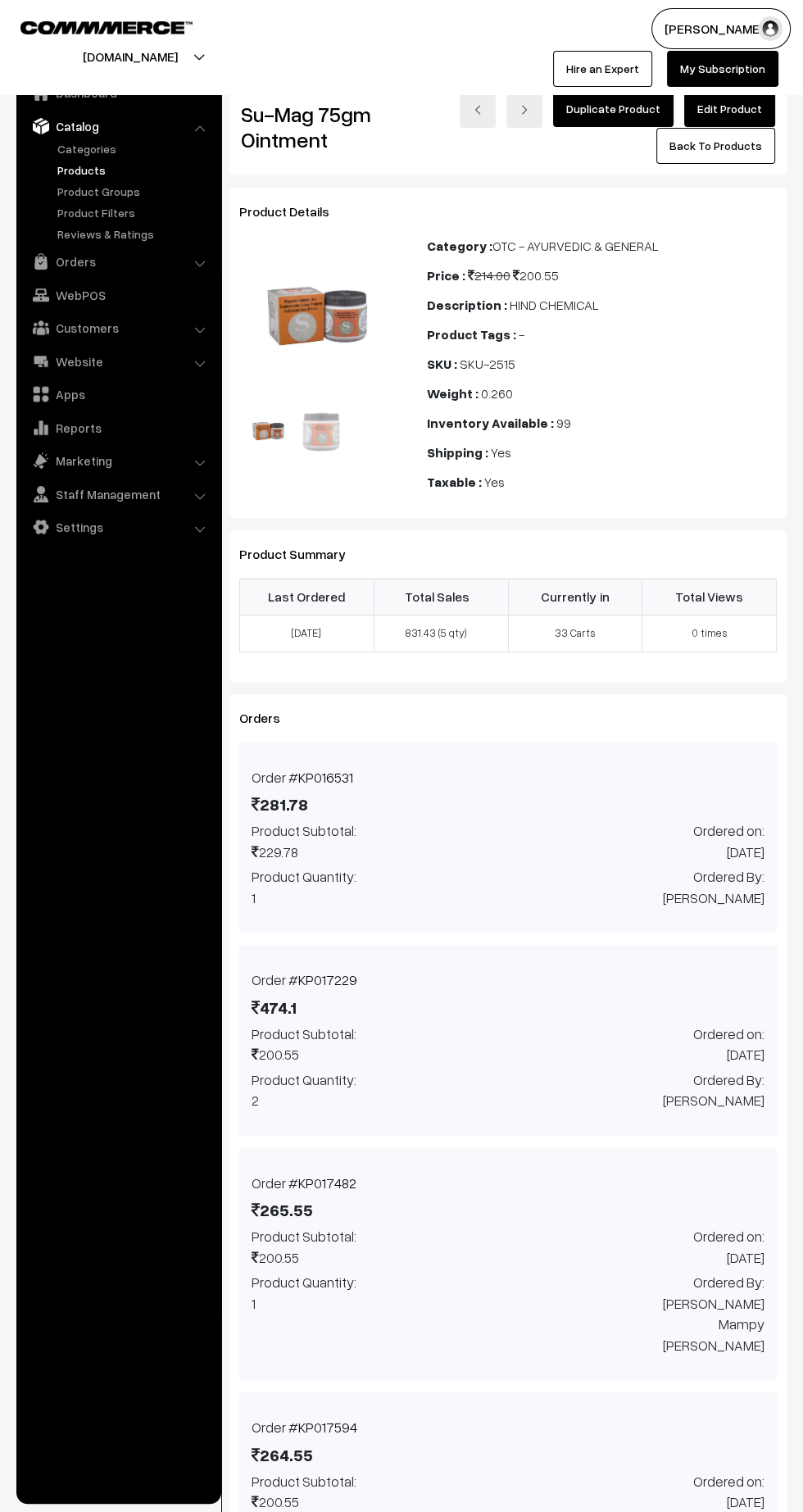
click at [758, 106] on link "Edit Product" at bounding box center [730, 109] width 91 height 36
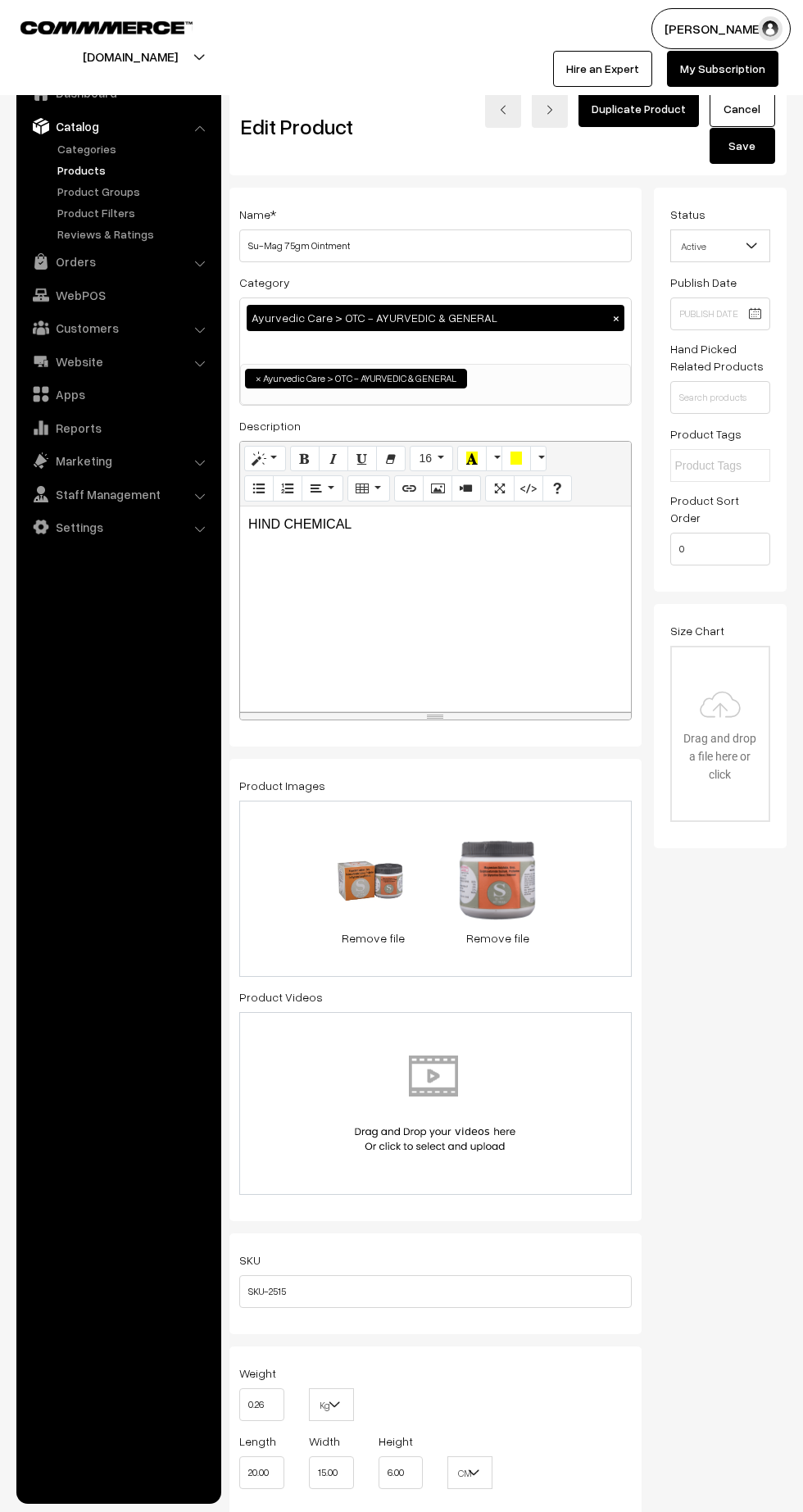
scroll to position [2099, 0]
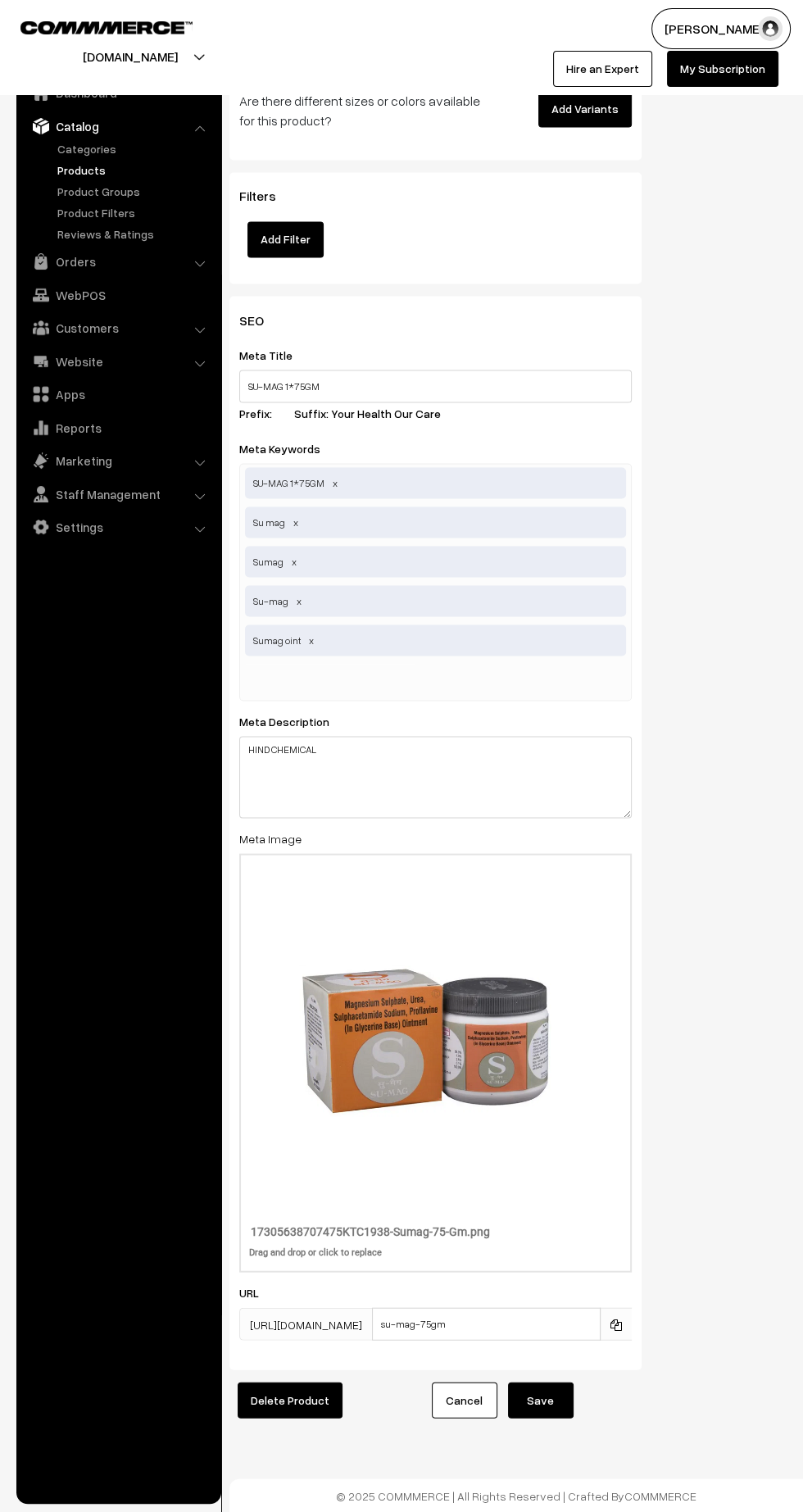
click at [616, 1324] on icon at bounding box center [617, 1325] width 11 height 11
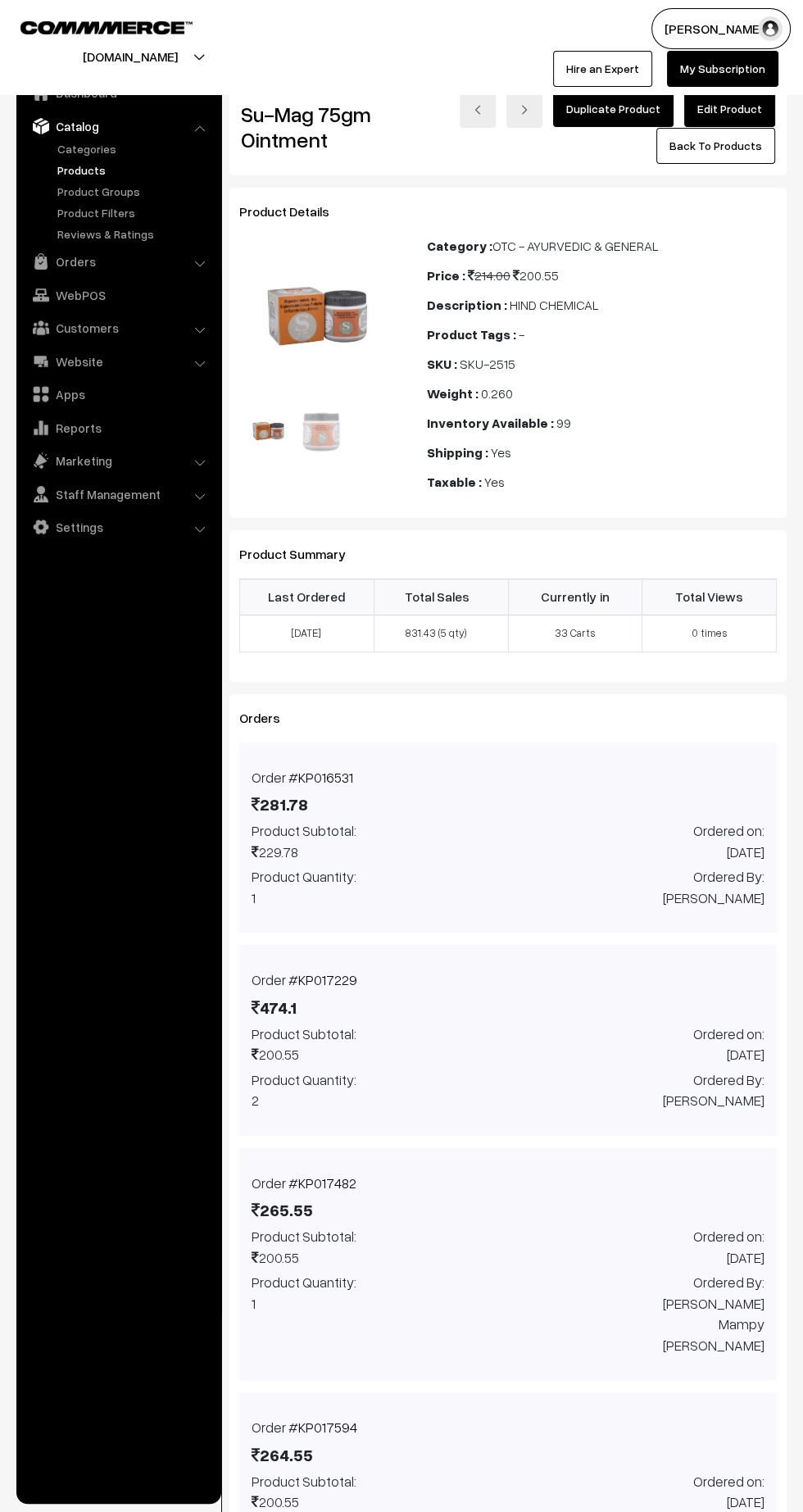
click at [98, 268] on link "Orders" at bounding box center [118, 261] width 195 height 29
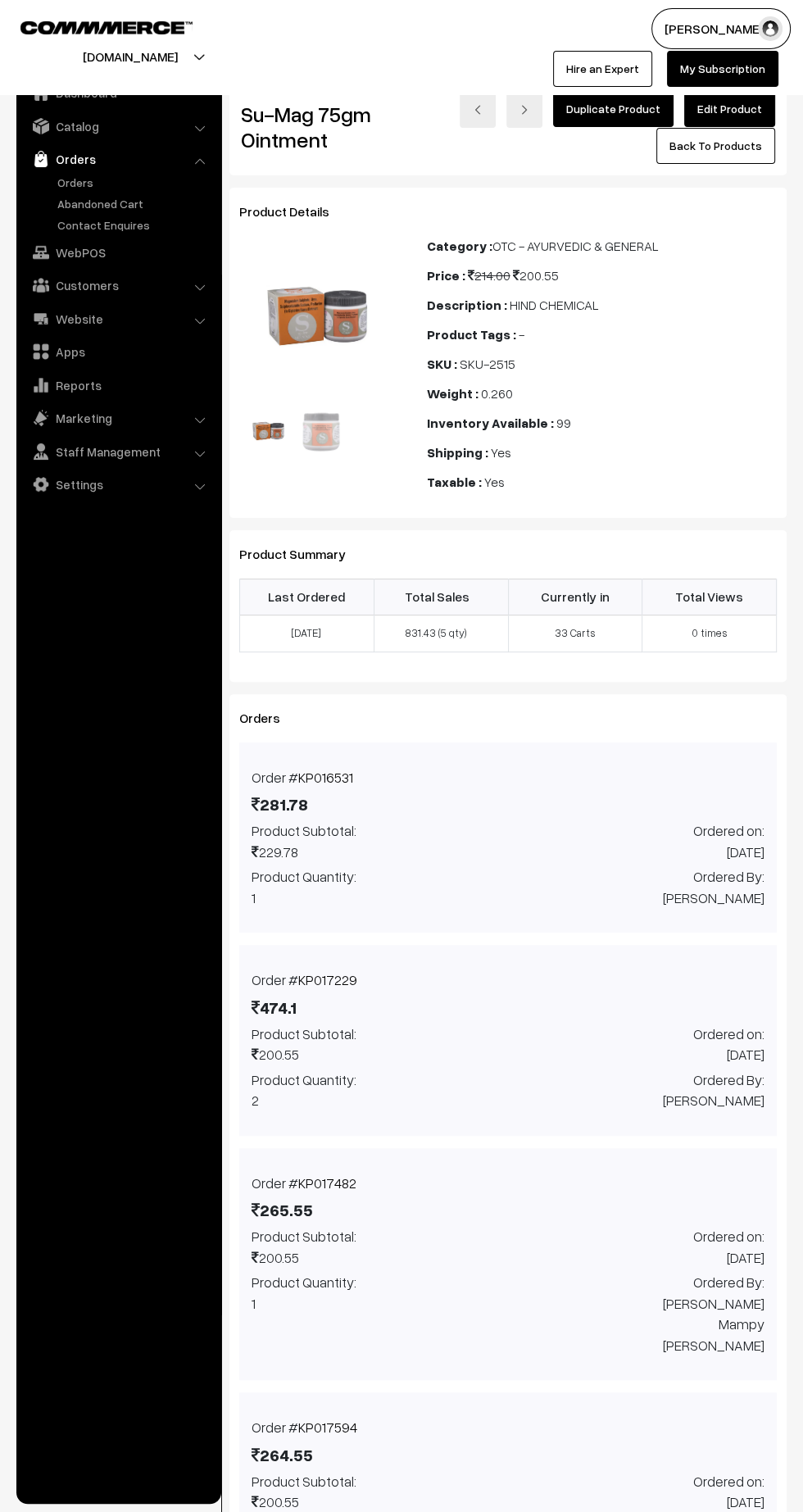
click at [78, 183] on link "Orders" at bounding box center [134, 182] width 163 height 17
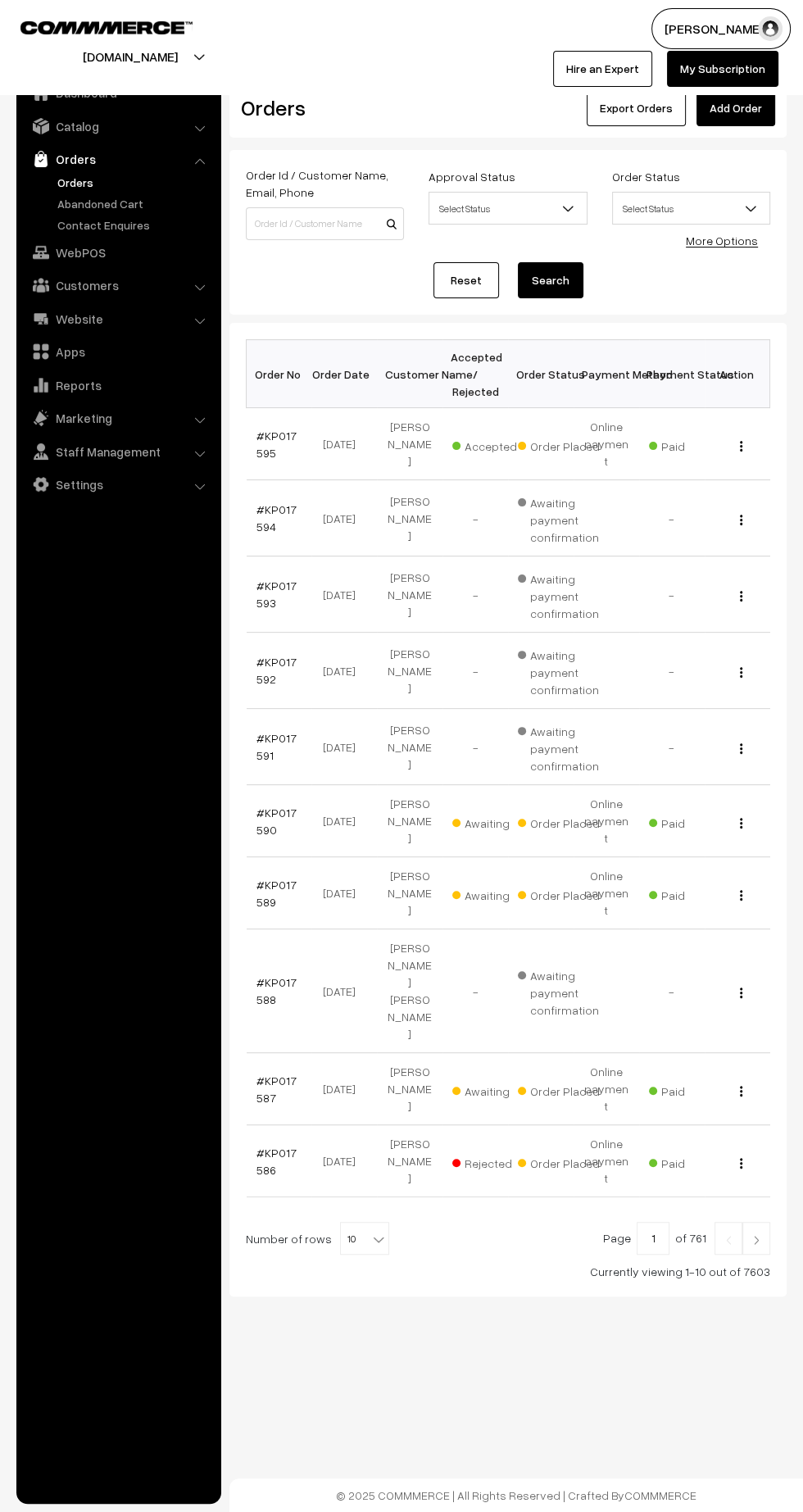
click at [261, 808] on link "#KP017590" at bounding box center [277, 821] width 40 height 31
click at [261, 878] on link "#KP017589" at bounding box center [277, 893] width 40 height 31
